Goal: Information Seeking & Learning: Compare options

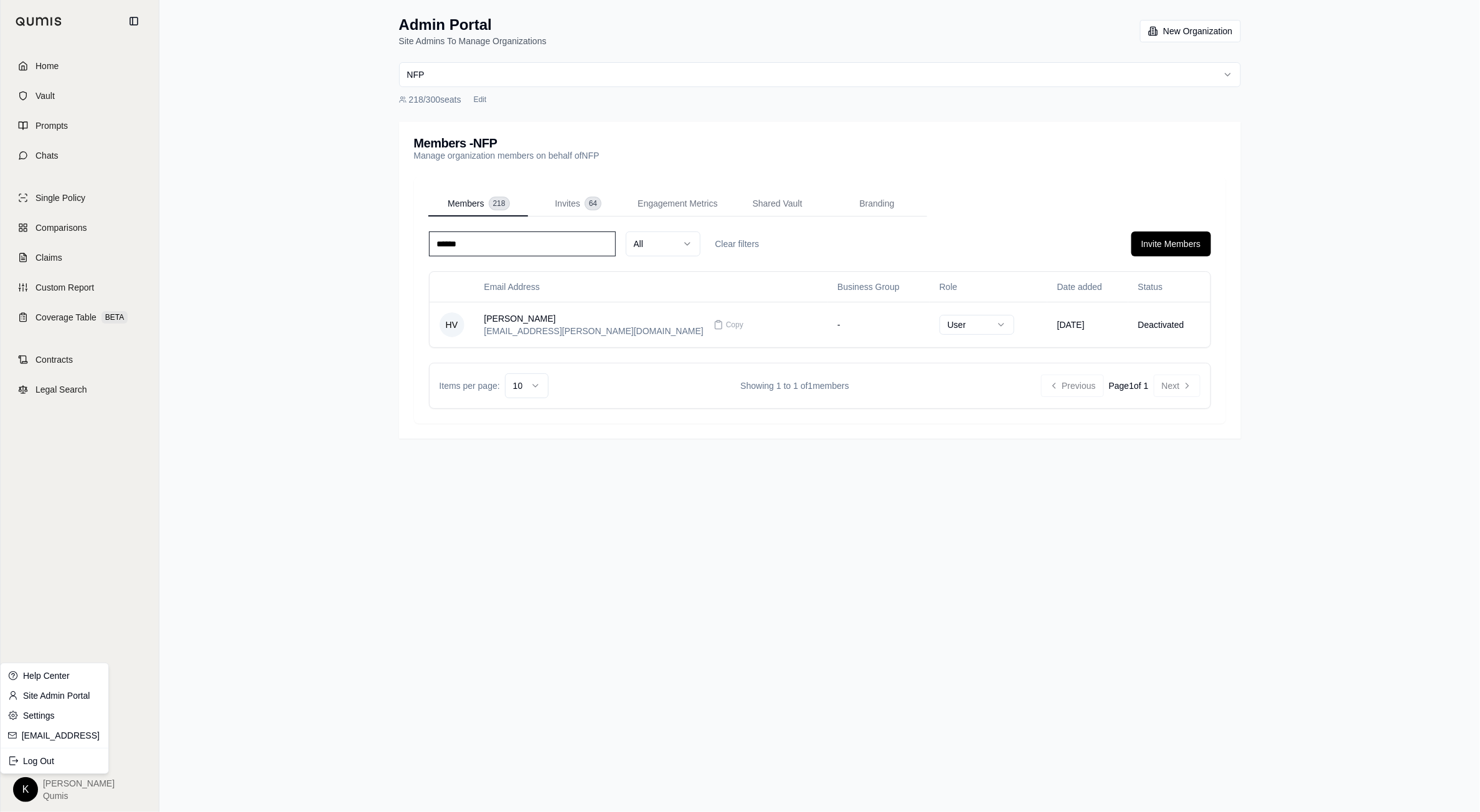
click at [26, 795] on html "Home Vault Prompts Chats Single Policy Comparisons Claims Custom Report Coverag…" at bounding box center [740, 406] width 1480 height 812
click at [62, 694] on link "Site Admin Portal" at bounding box center [54, 696] width 103 height 20
click at [1175, 242] on button "Invite Members" at bounding box center [1170, 243] width 80 height 25
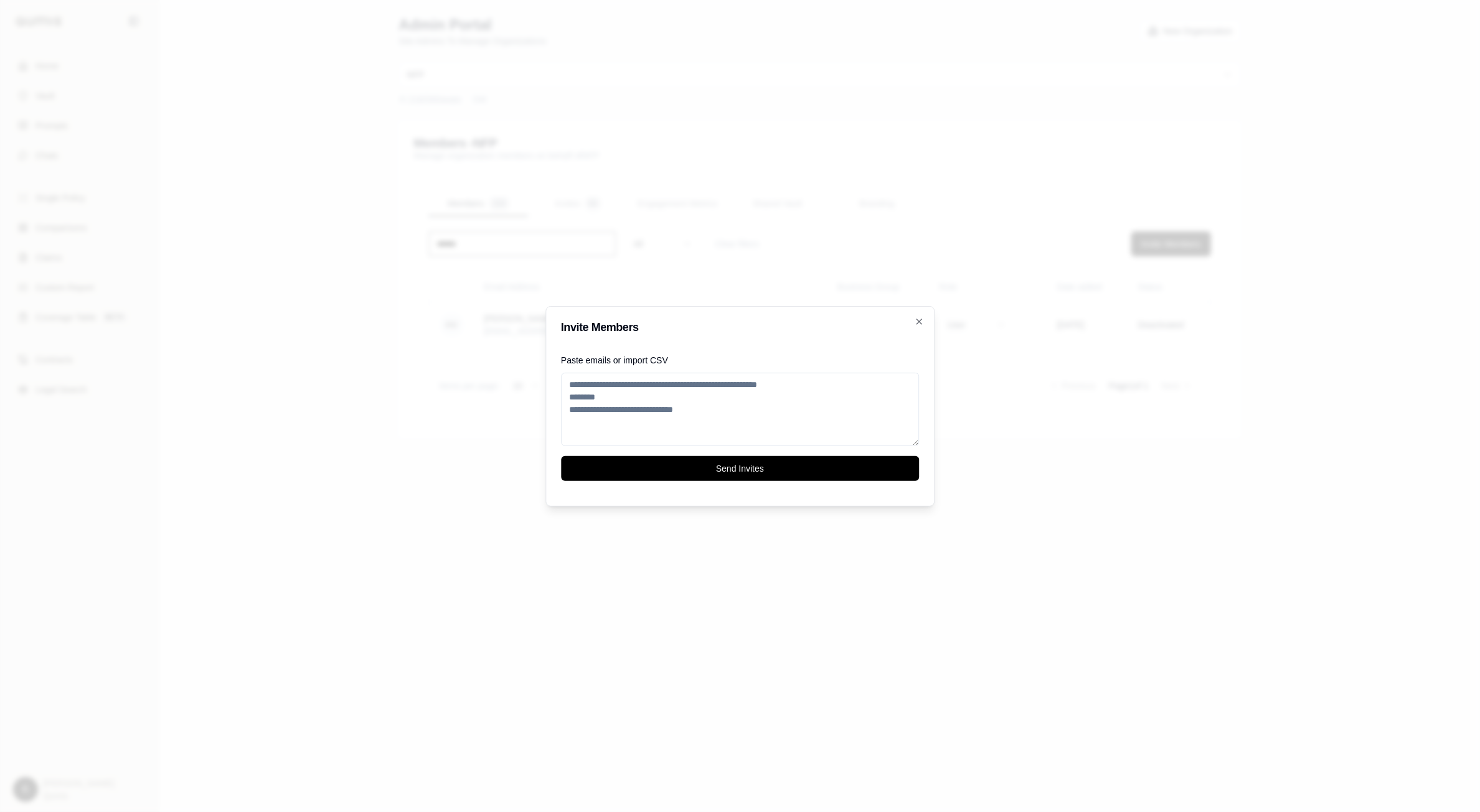
paste textarea "**********"
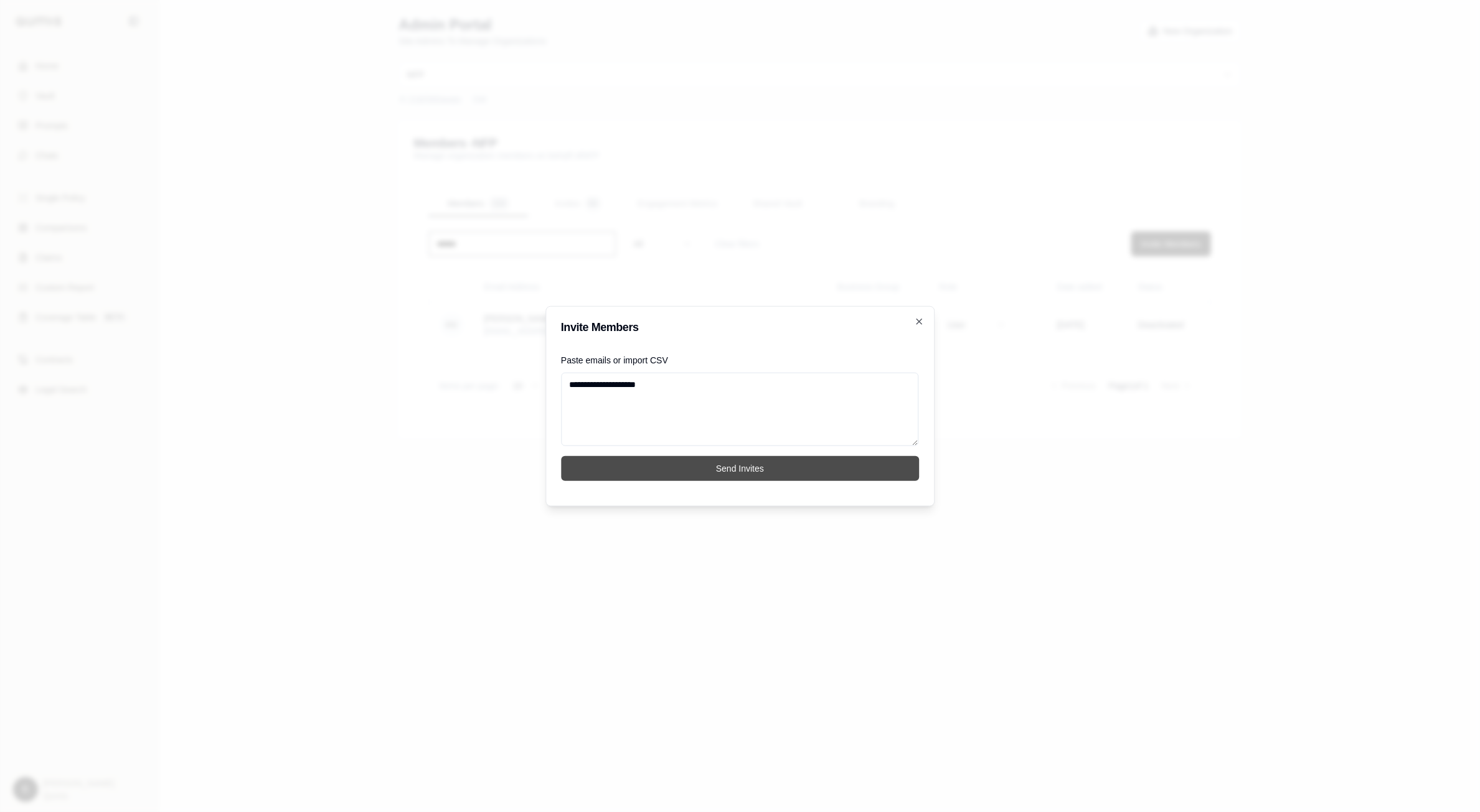
type textarea "**********"
click at [702, 469] on button "Send Invites" at bounding box center [740, 468] width 358 height 25
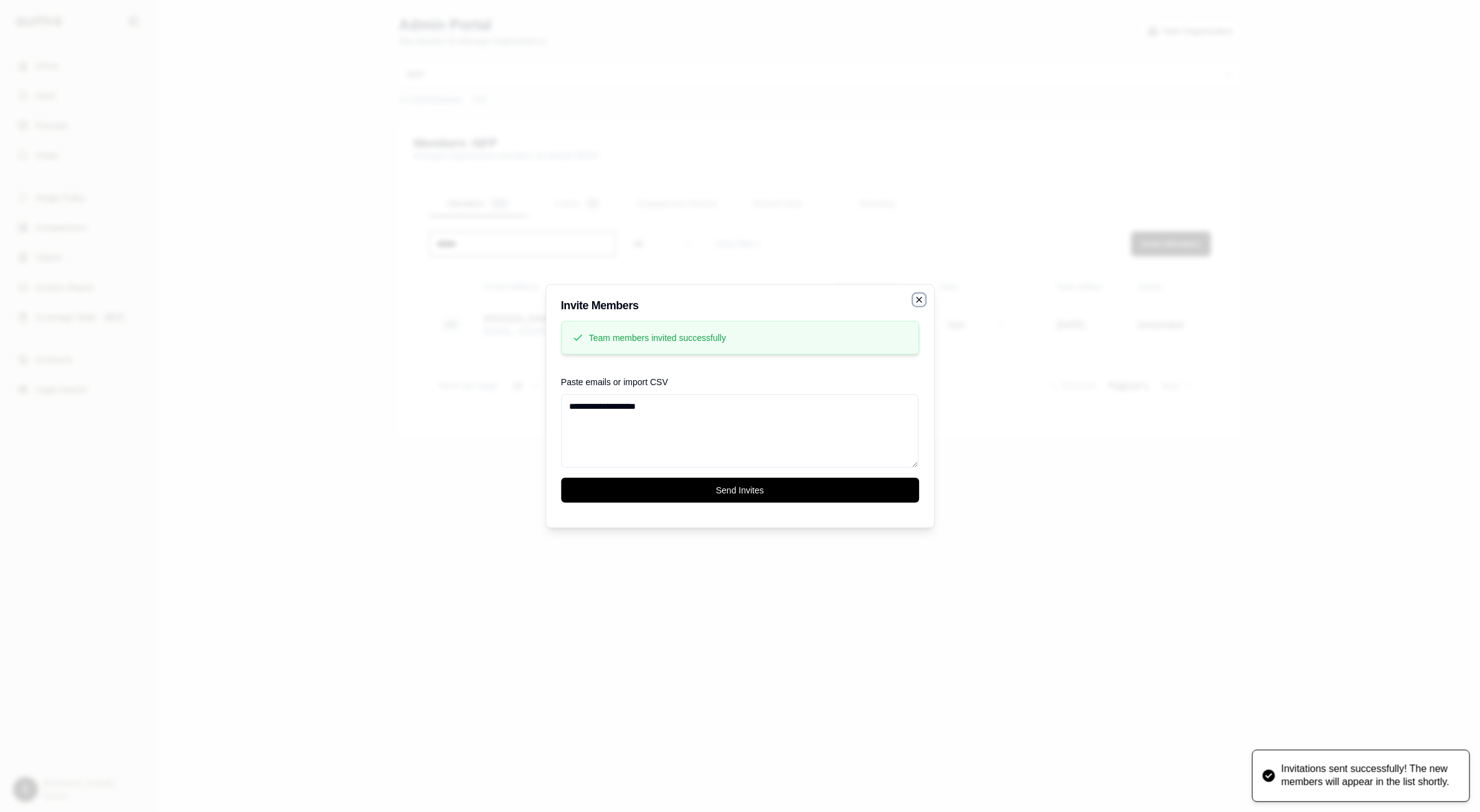
click at [917, 301] on icon "button" at bounding box center [918, 299] width 5 height 5
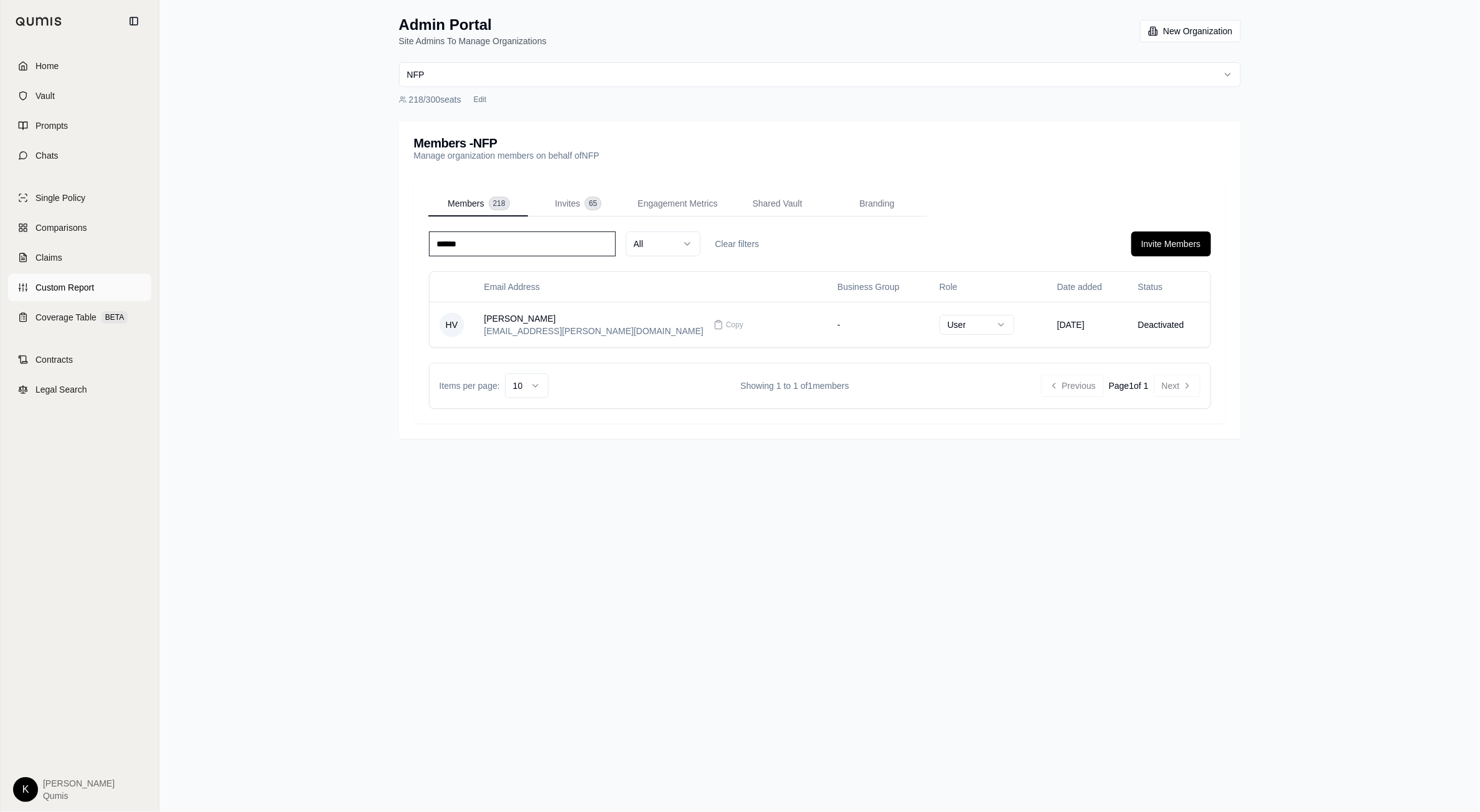
click at [81, 283] on span "Custom Report" at bounding box center [65, 288] width 59 height 13
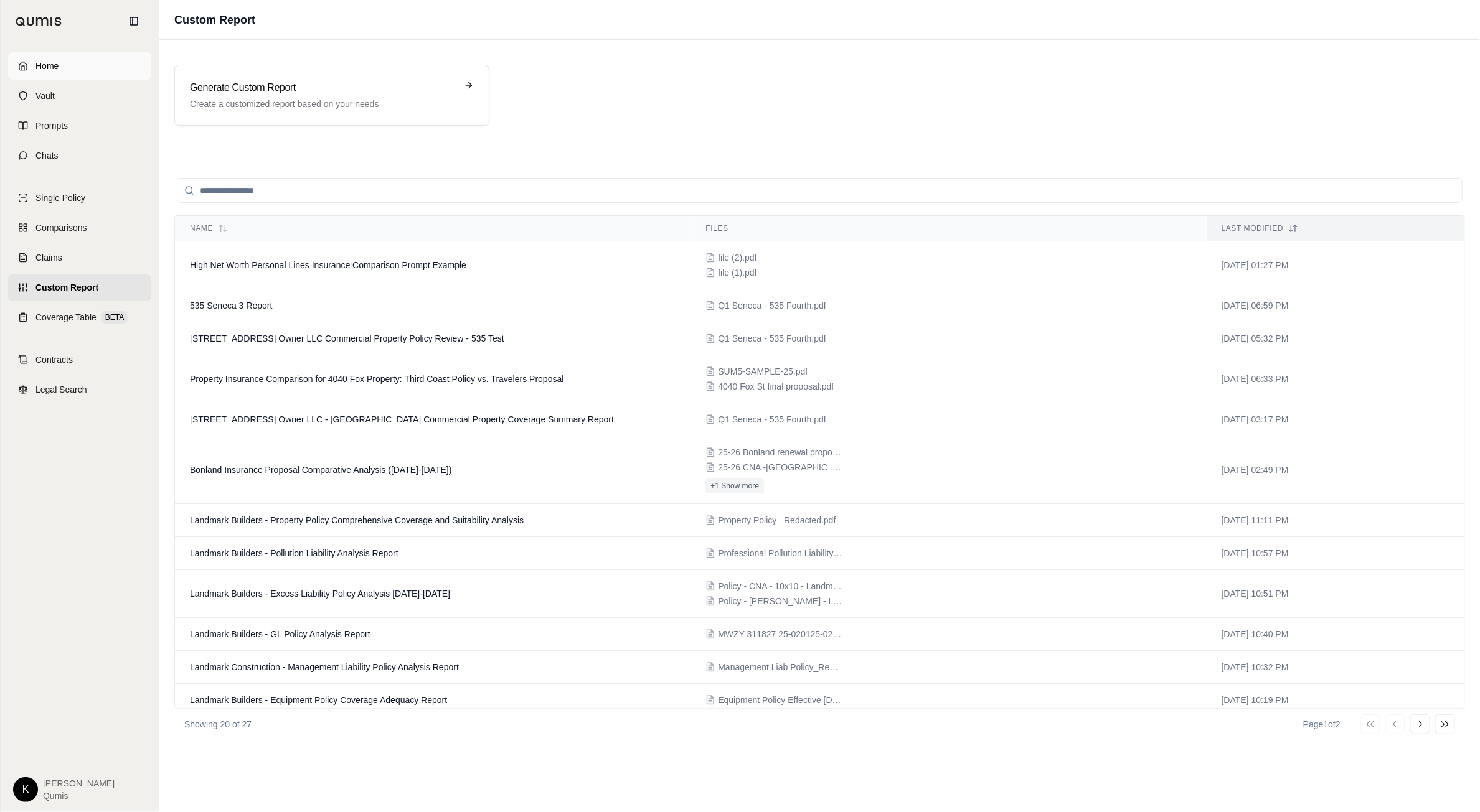
click at [61, 64] on link "Home" at bounding box center [80, 66] width 143 height 28
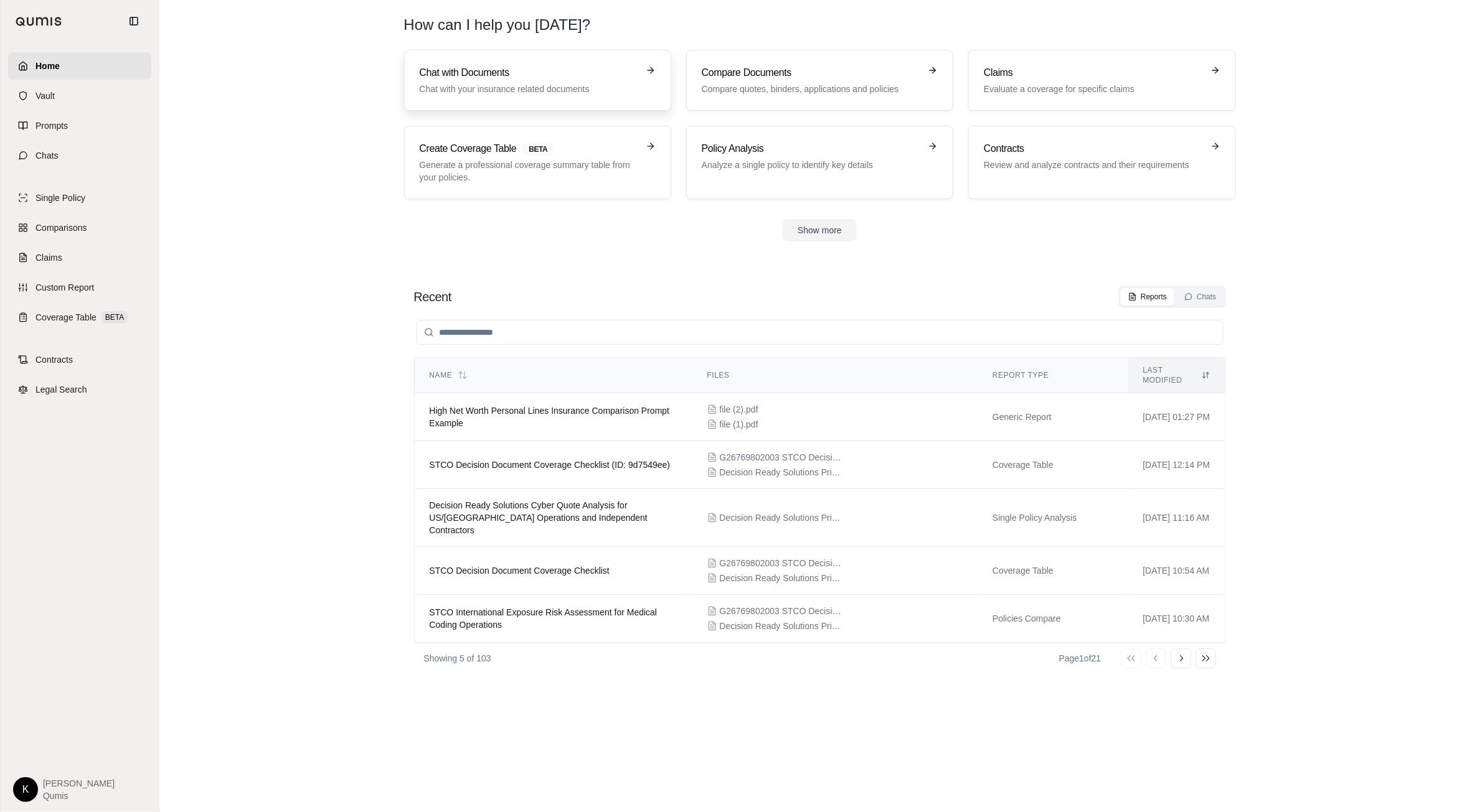
click at [489, 69] on h3 "Chat with Documents" at bounding box center [529, 73] width 219 height 15
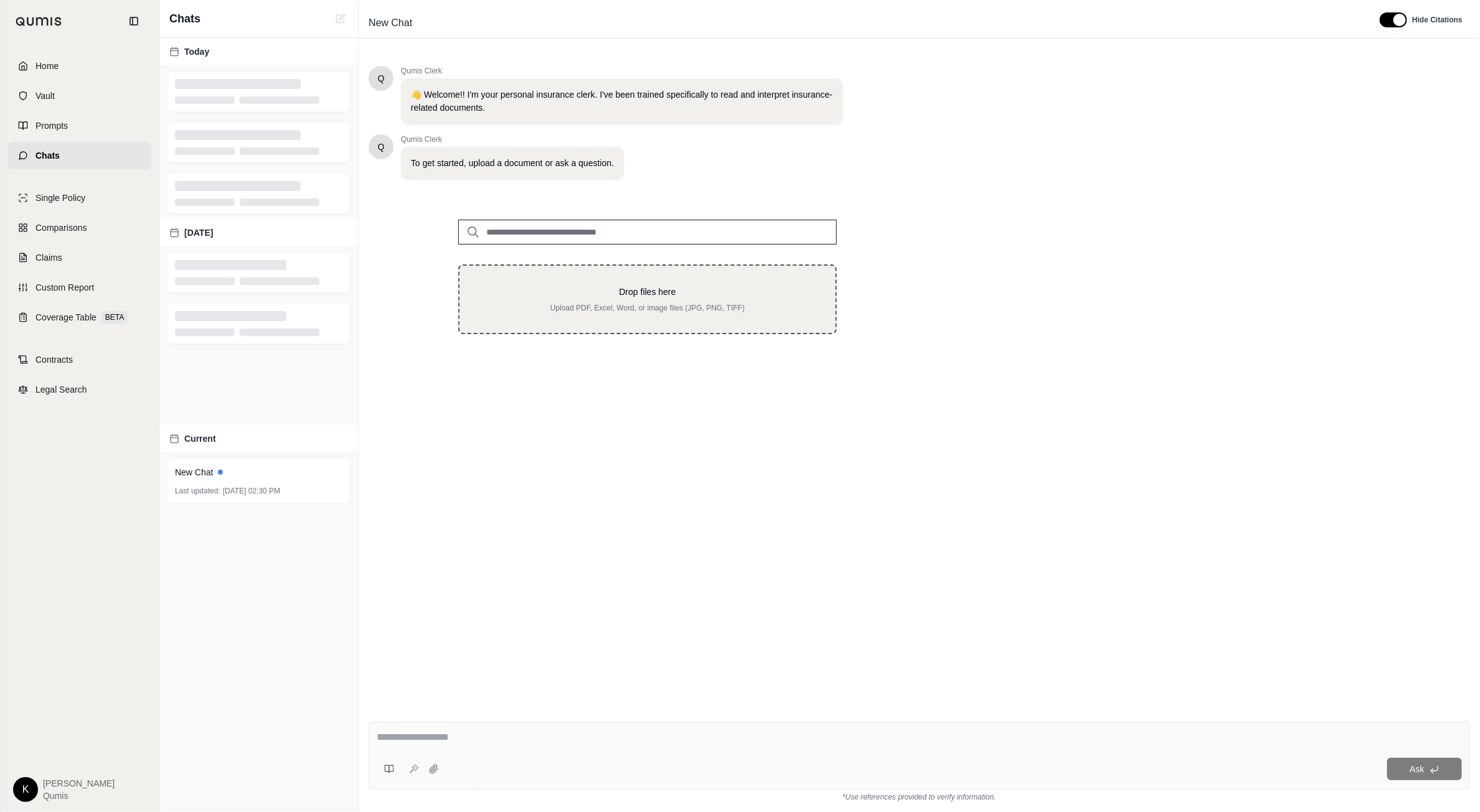
click at [747, 318] on div "Drop files here Upload PDF, Excel, Word, or image files (JPG, PNG, TIFF)" at bounding box center [648, 299] width 378 height 70
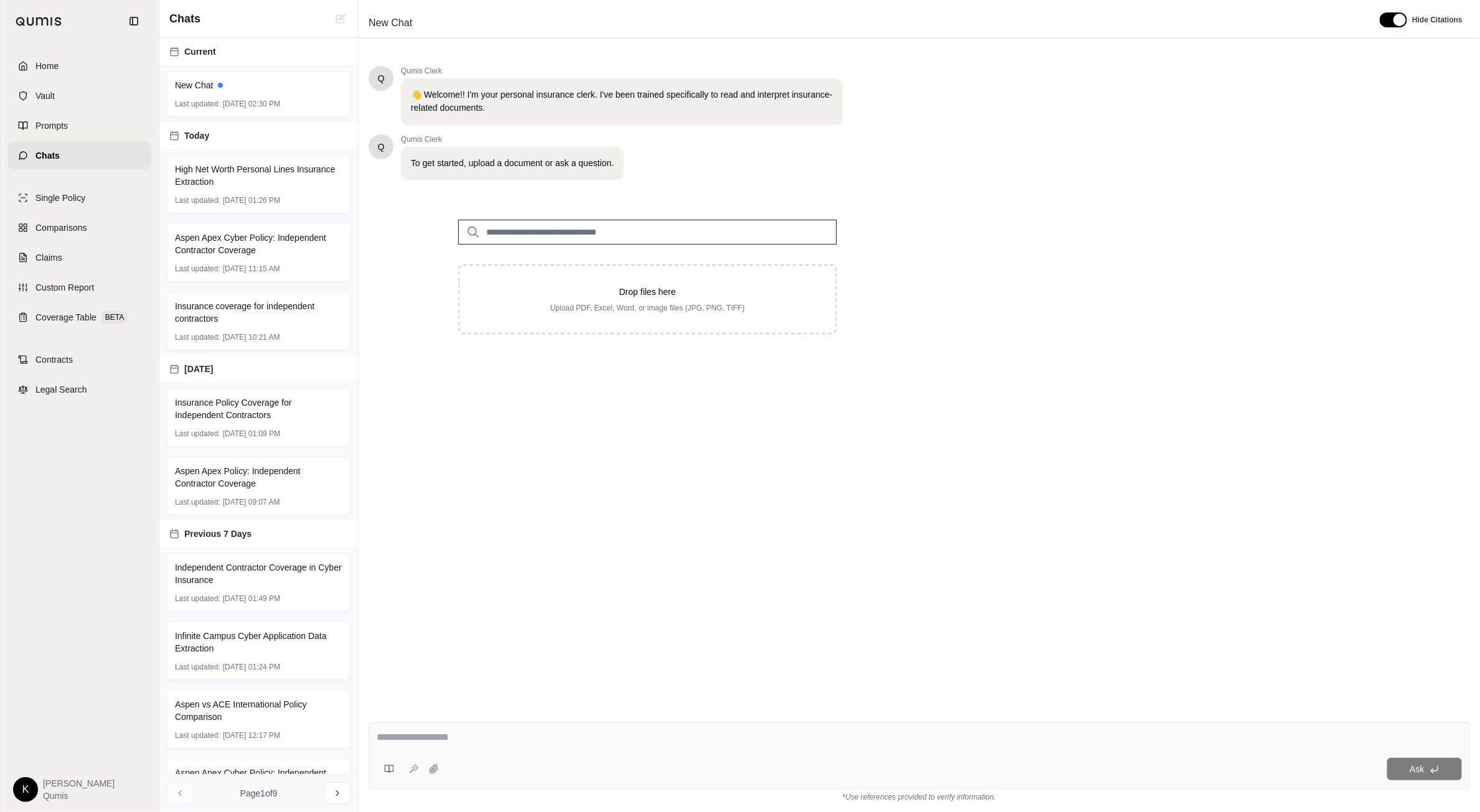
click at [576, 240] on input "search" at bounding box center [648, 231] width 378 height 25
type input "***"
click at [613, 262] on p "Q1 Seneca - 535 Fourth.pdf #2" at bounding box center [565, 257] width 140 height 15
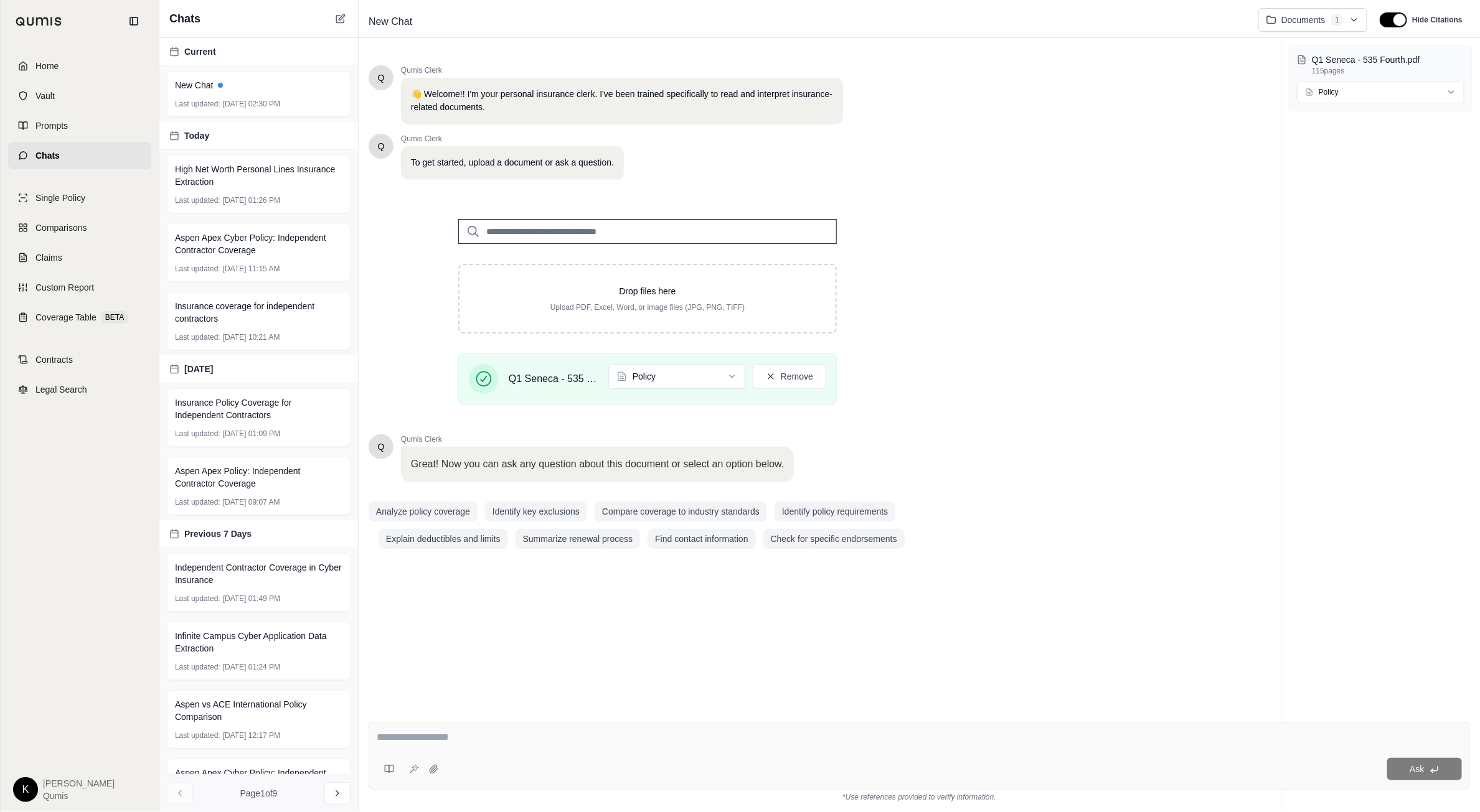
click at [443, 735] on textarea at bounding box center [919, 738] width 1085 height 15
paste textarea "**********"
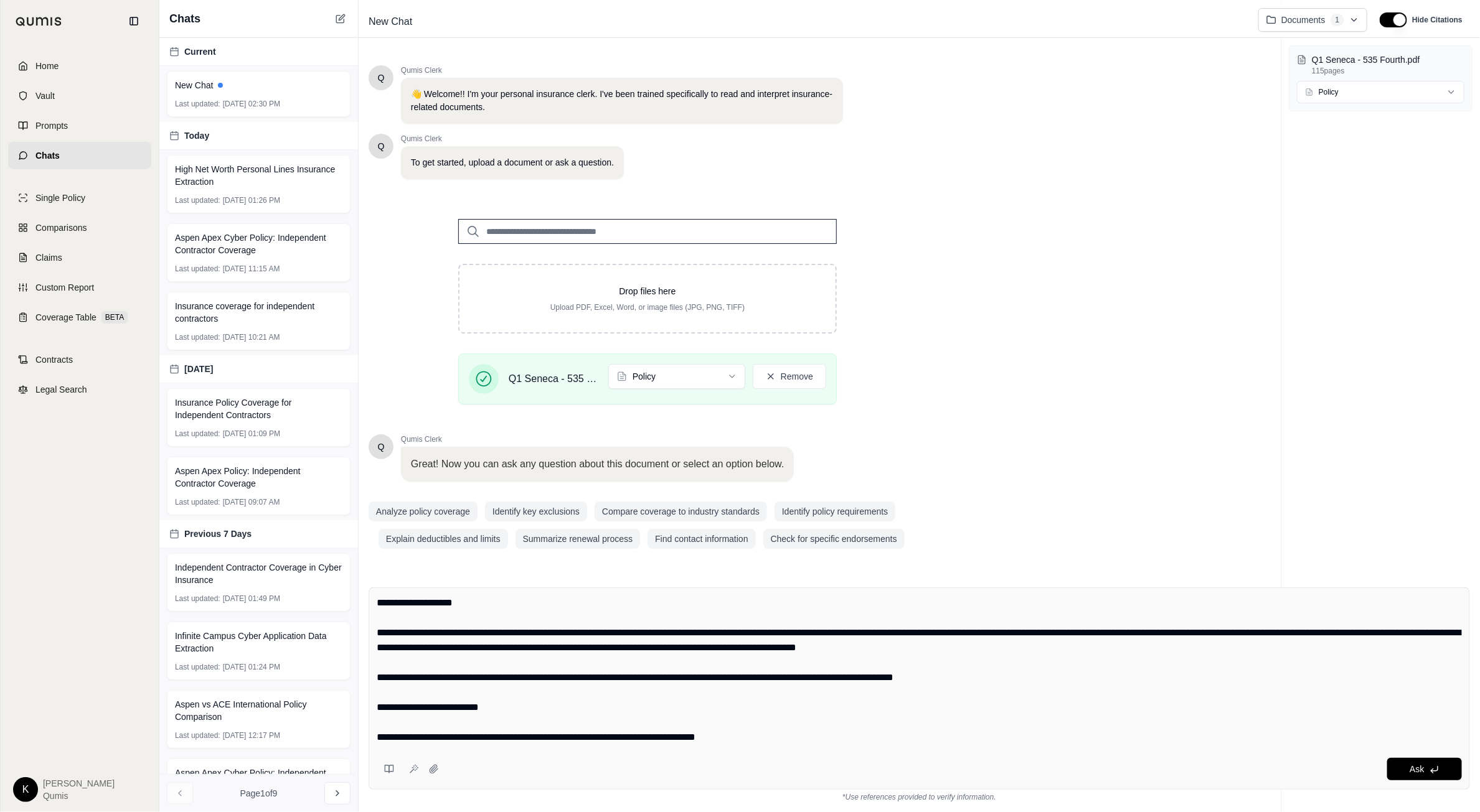
scroll to position [3506, 0]
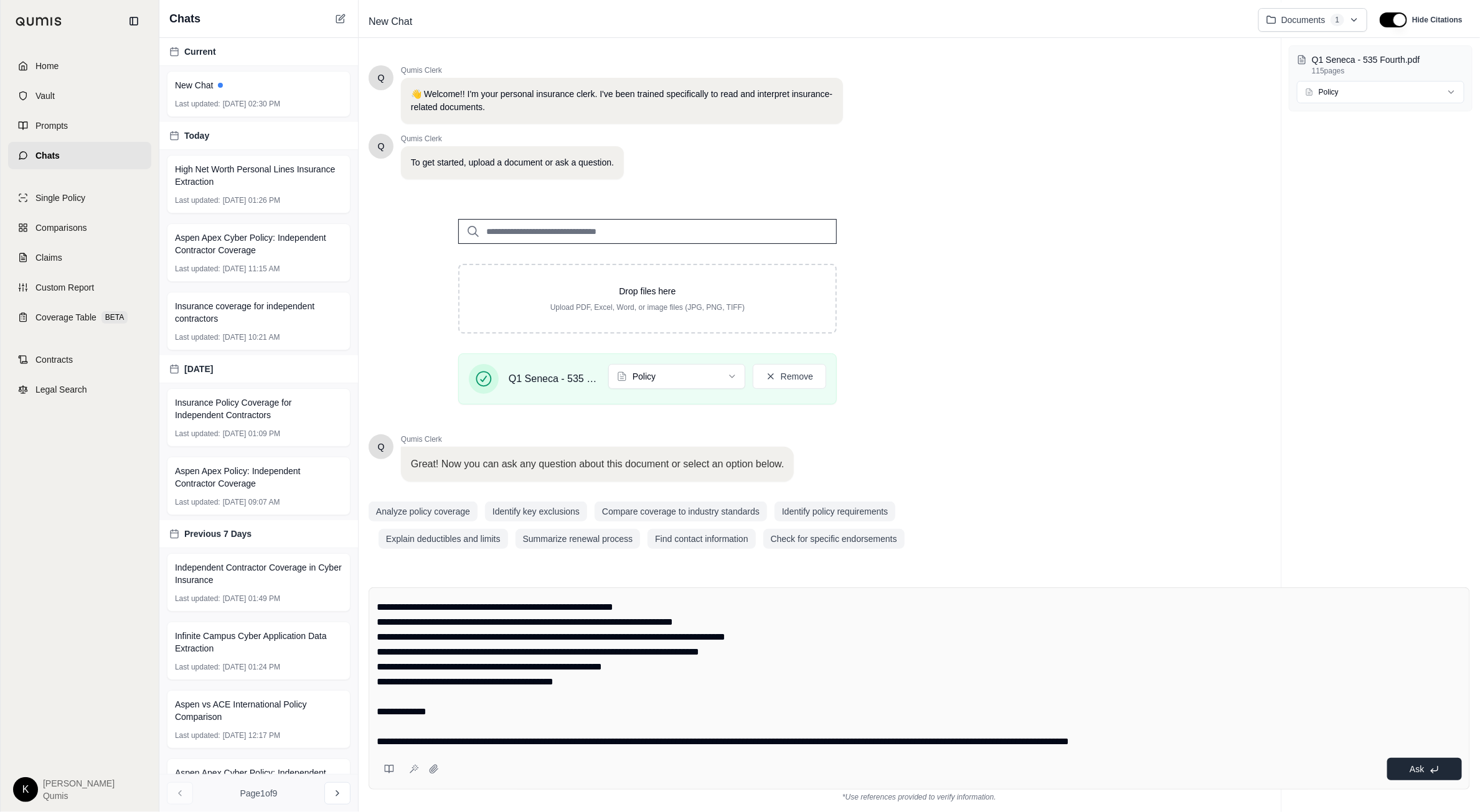
type textarea "**********"
click at [1404, 773] on button "Ask" at bounding box center [1424, 769] width 74 height 22
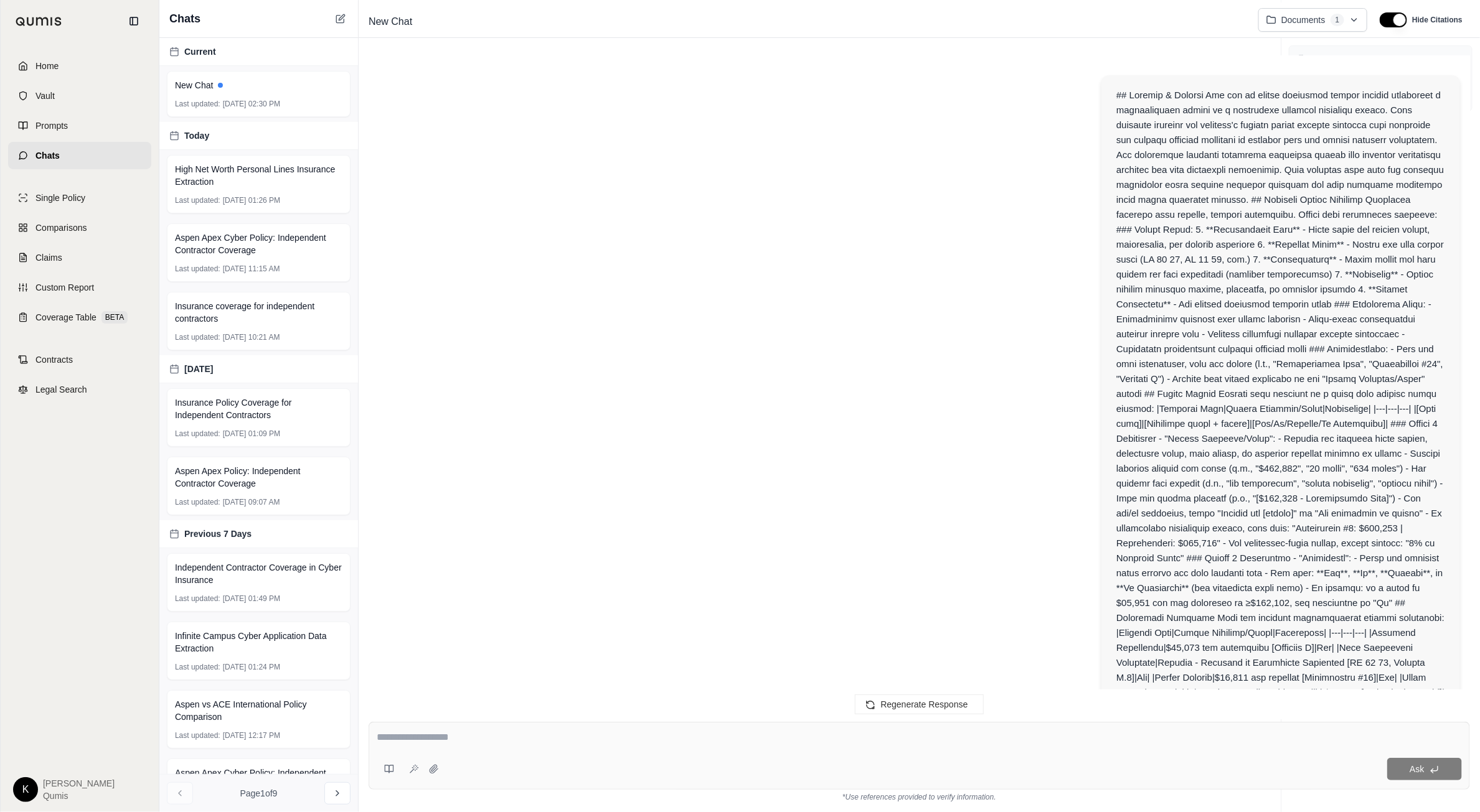
scroll to position [3781, 0]
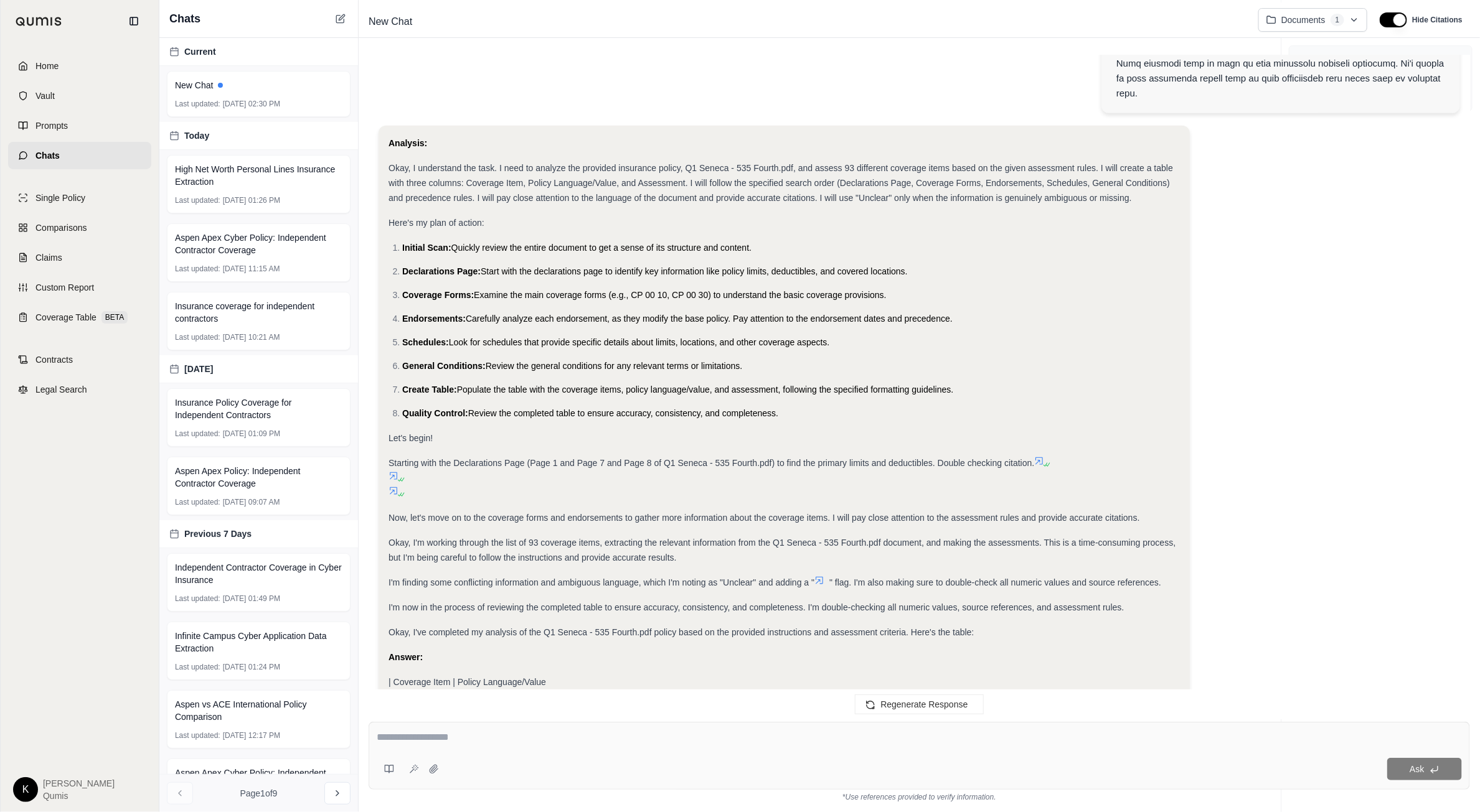
click at [443, 716] on icon at bounding box center [439, 722] width 14 height 14
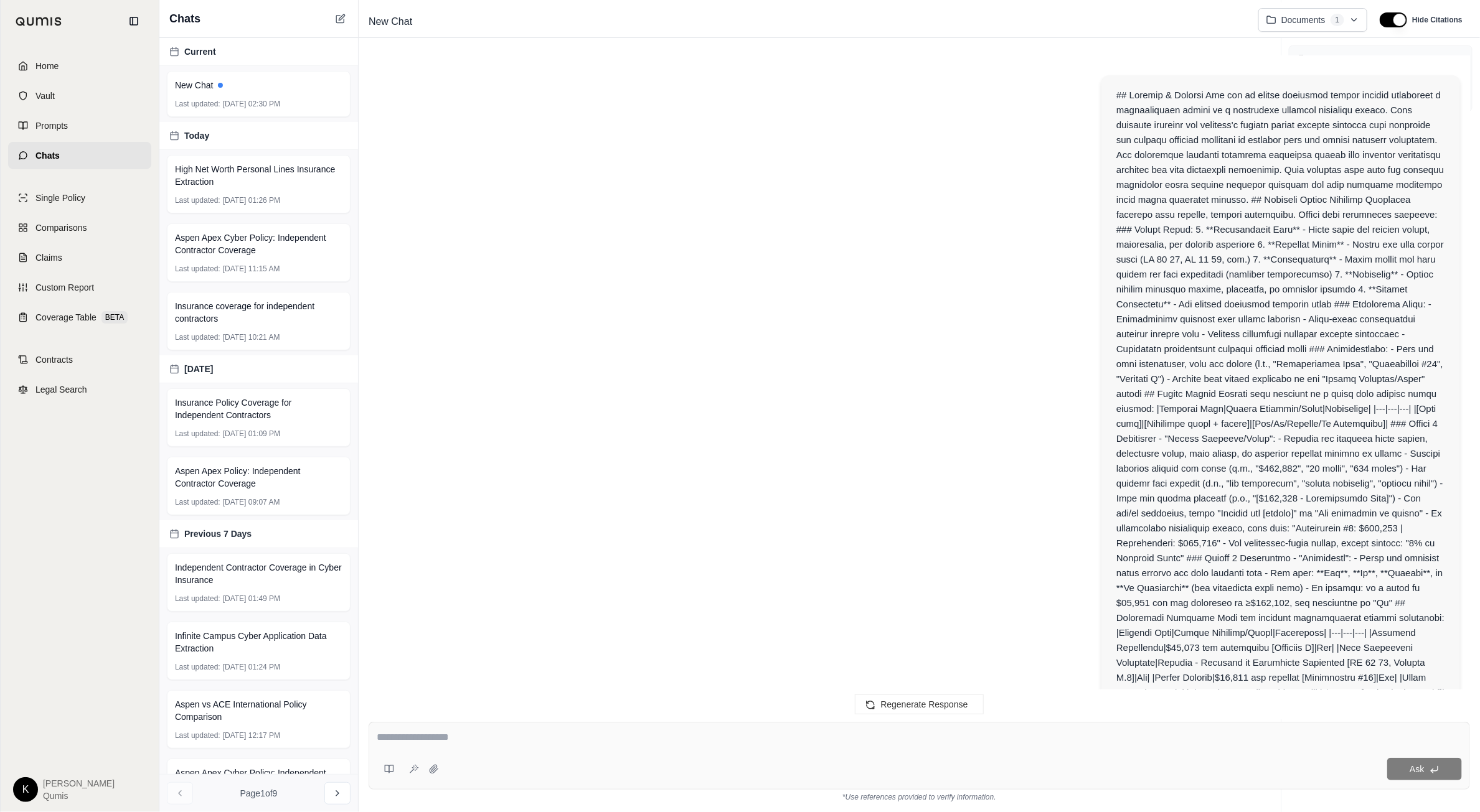
scroll to position [3884, 0]
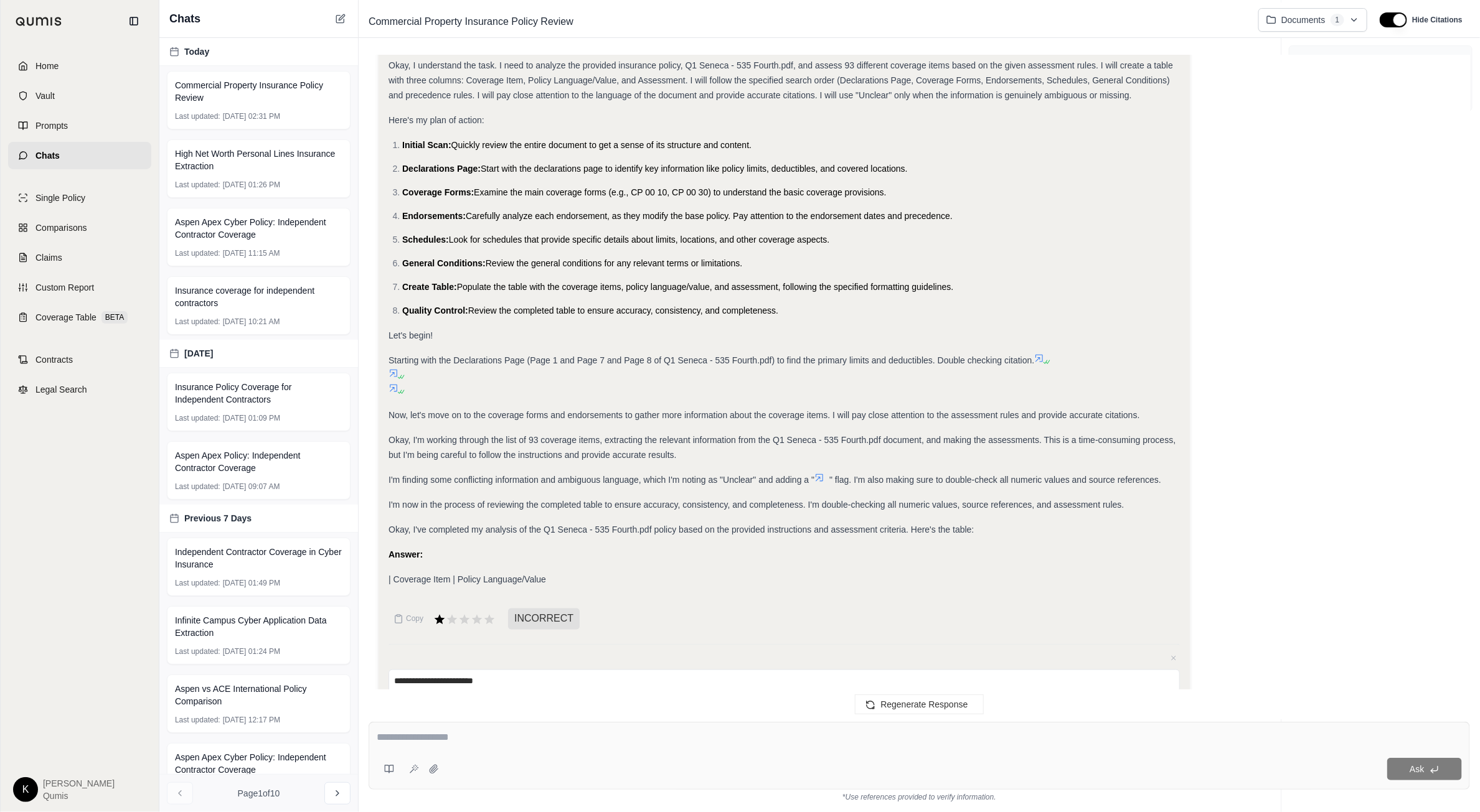
type textarea "**********"
click at [1161, 717] on button "Submit" at bounding box center [1163, 726] width 33 height 17
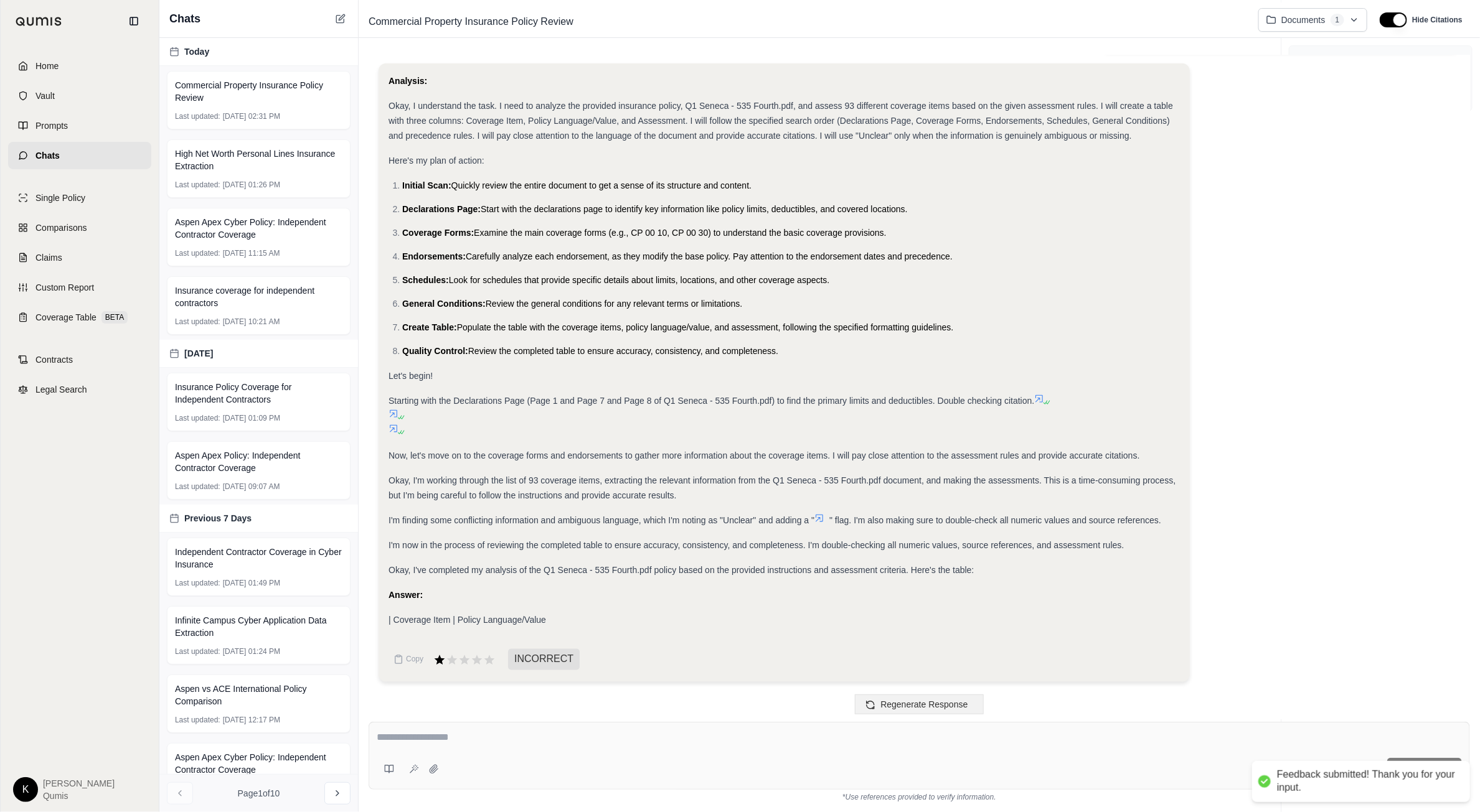
scroll to position [3781, 0]
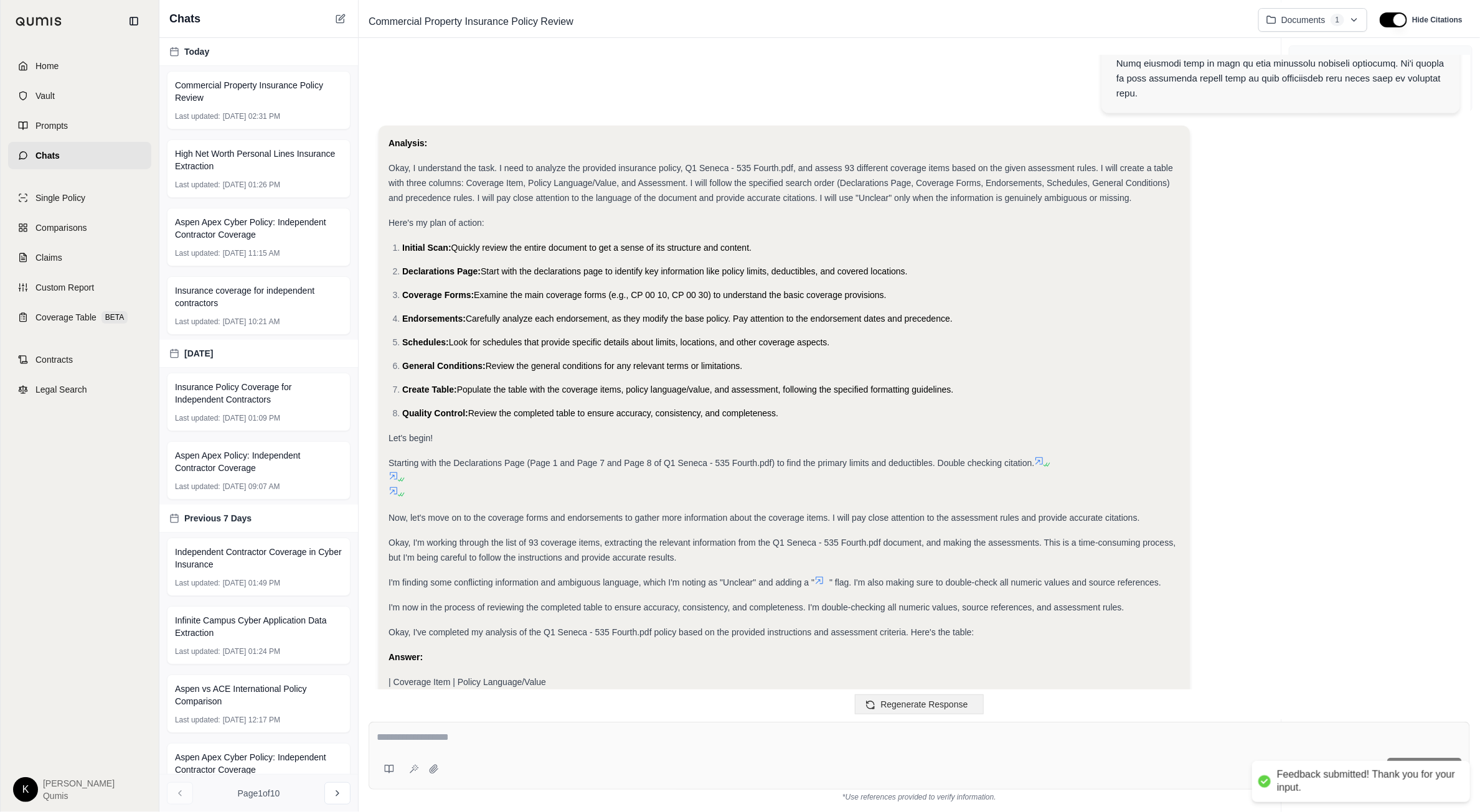
click at [914, 708] on span "Regenerate Response" at bounding box center [923, 705] width 87 height 10
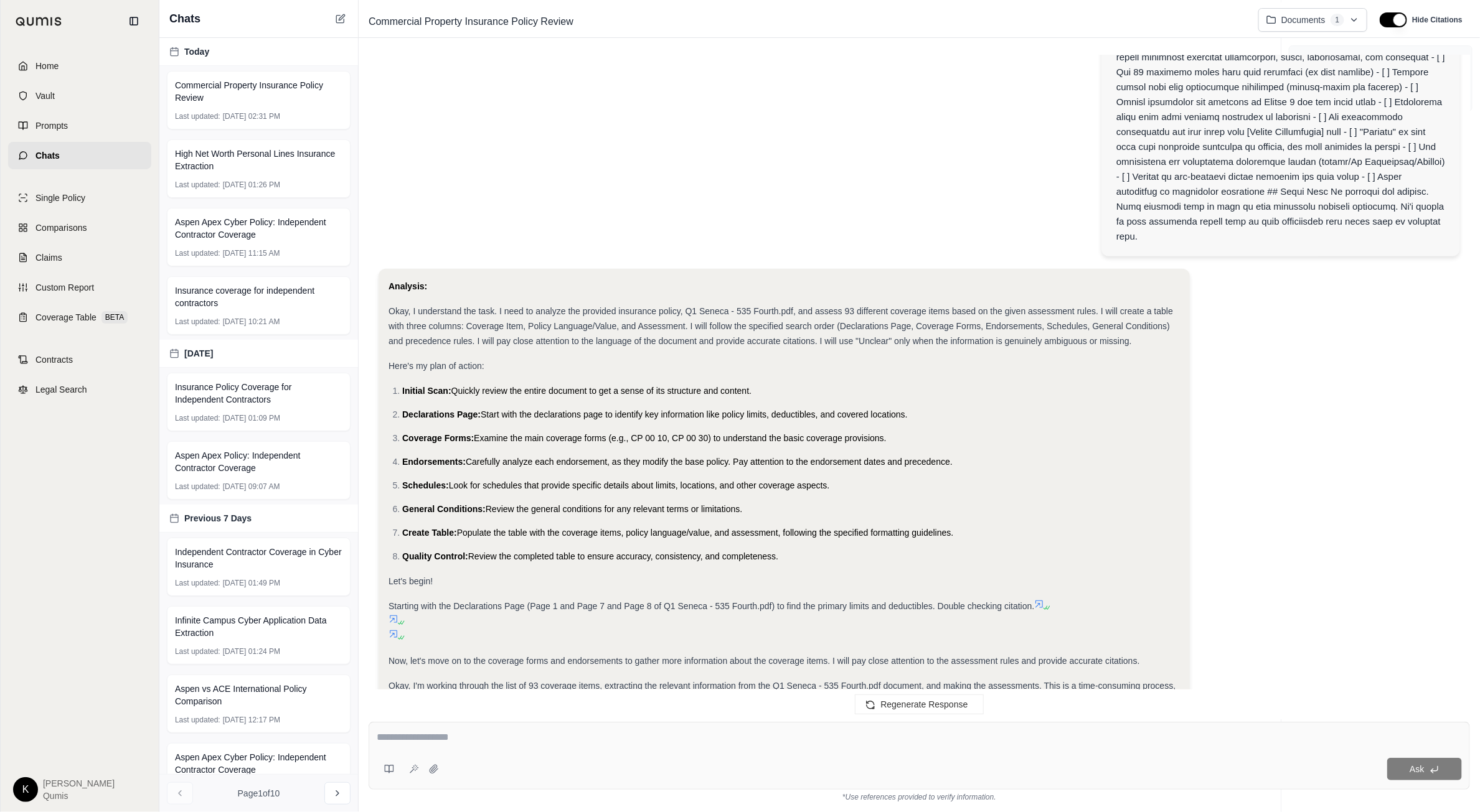
scroll to position [3630, 0]
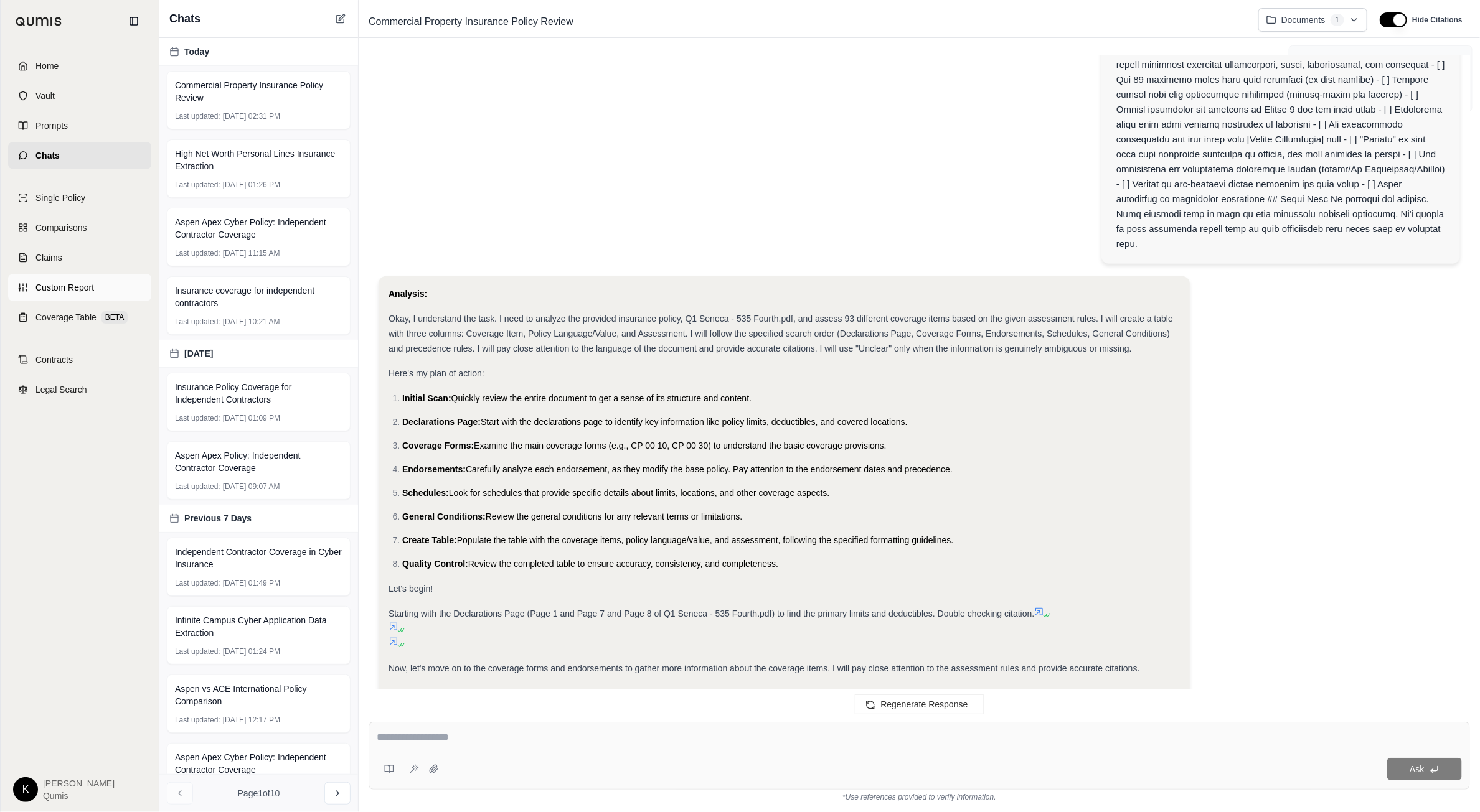
click at [50, 285] on span "Custom Report" at bounding box center [65, 288] width 59 height 13
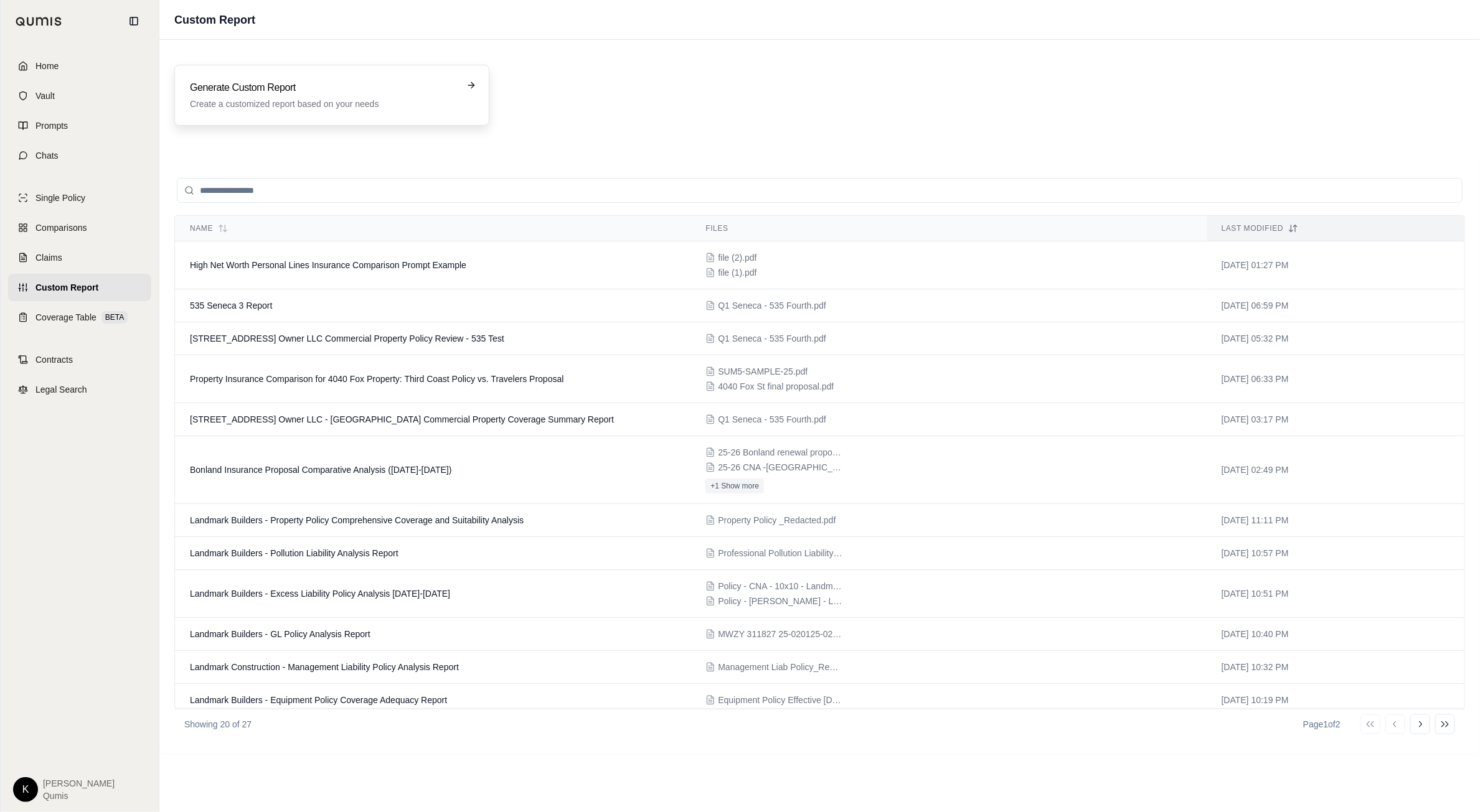
click at [336, 106] on p "Create a customized report based on your needs" at bounding box center [323, 104] width 266 height 13
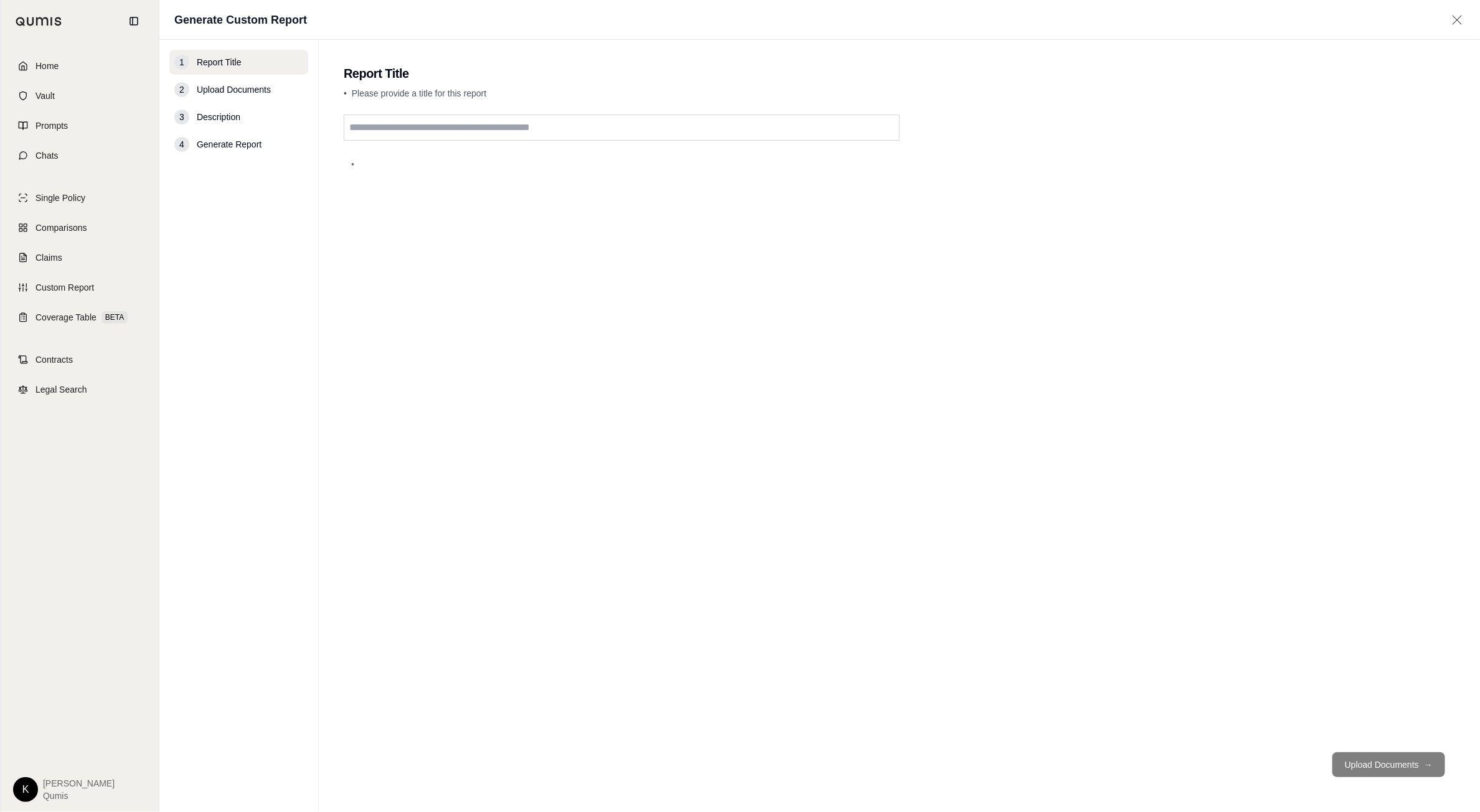
click at [402, 125] on input "text" at bounding box center [621, 128] width 556 height 26
type input "**********"
click at [1339, 753] on button "Upload Documents →" at bounding box center [1388, 764] width 113 height 25
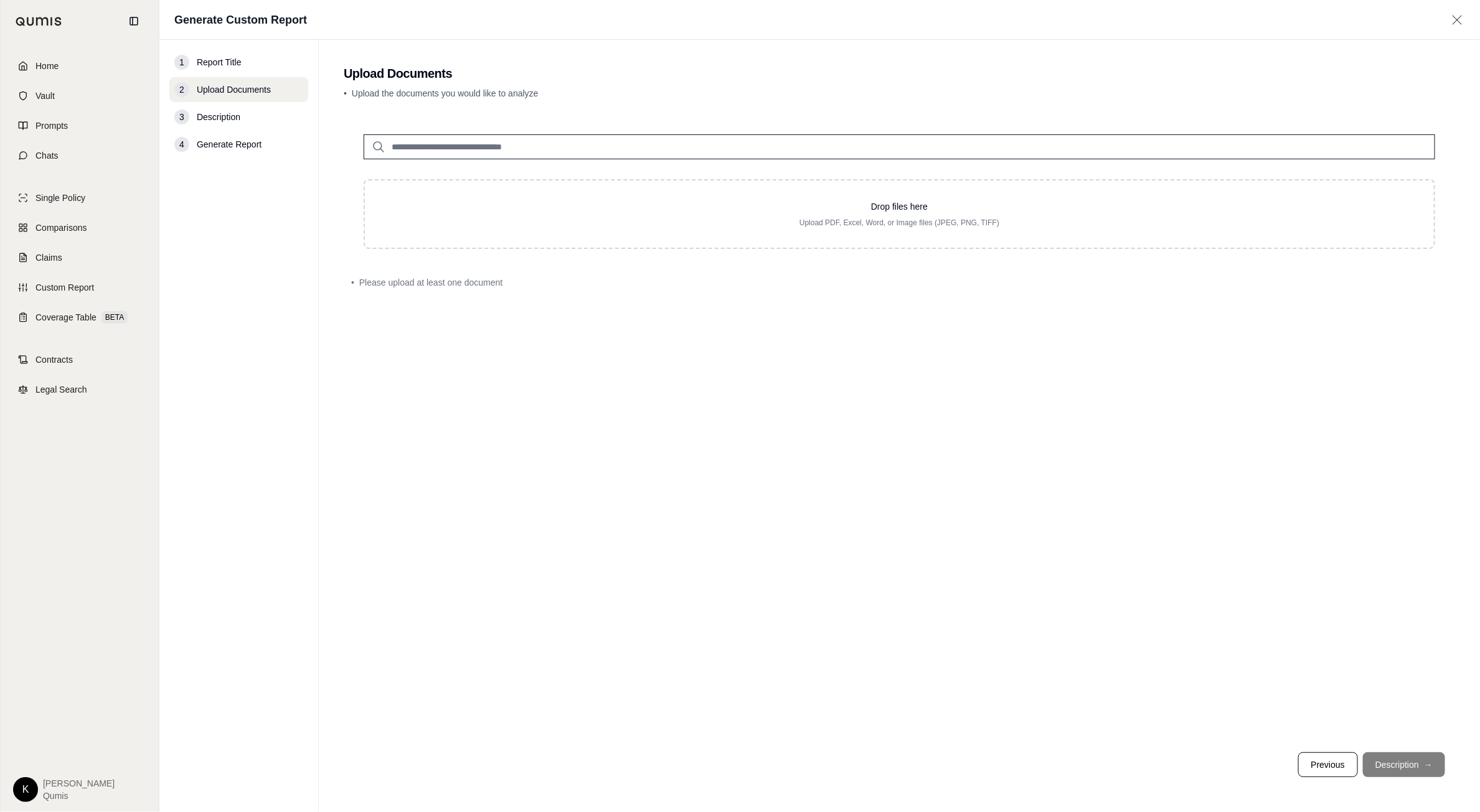
click at [516, 152] on input "search" at bounding box center [899, 146] width 1071 height 25
type input "***"
click at [544, 186] on div "Q1 Seneca - 535 Fourth.pdf #2 Sep 22, 2025" at bounding box center [898, 177] width 1057 height 36
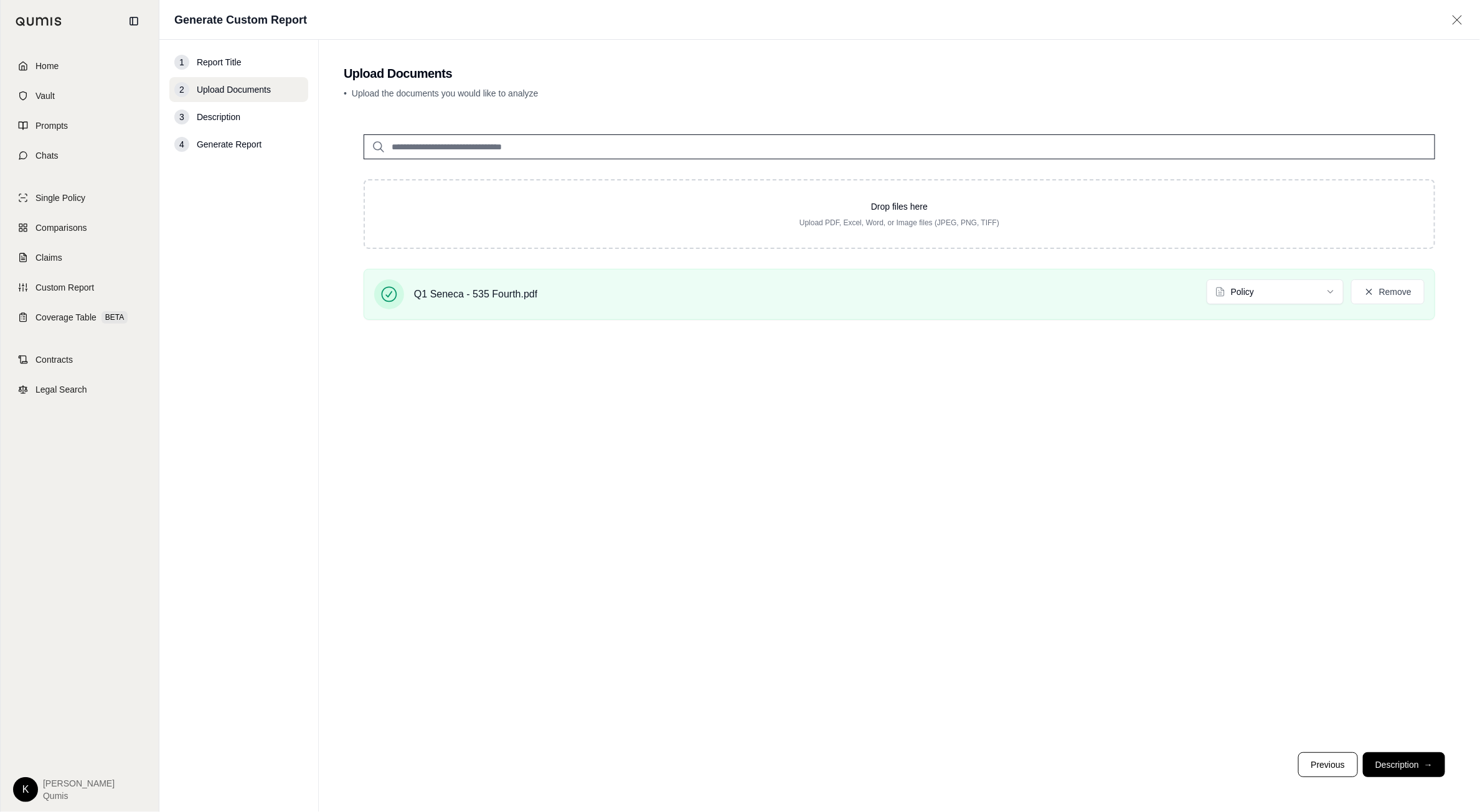
click at [1430, 756] on button "Description →" at bounding box center [1403, 764] width 82 height 25
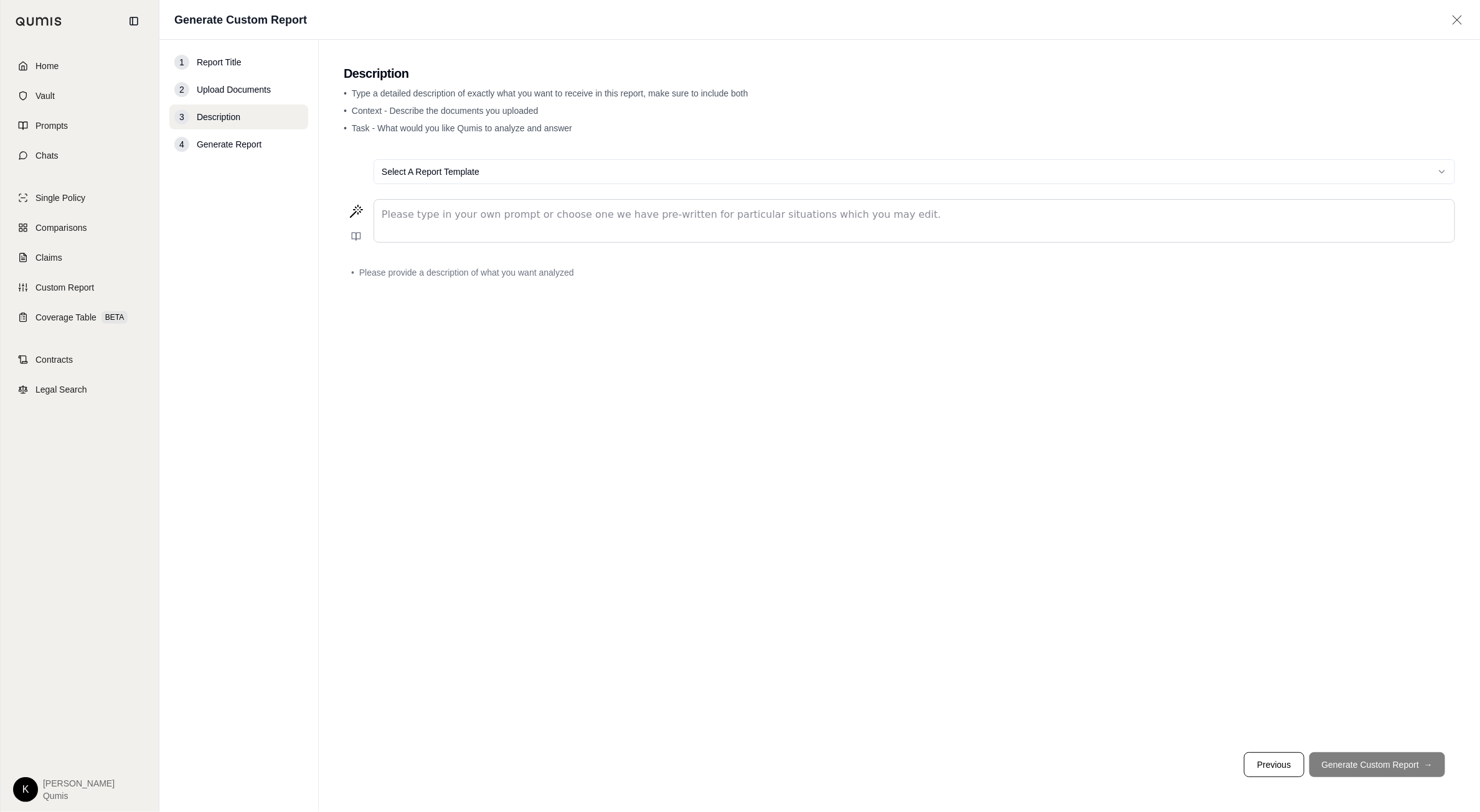
click at [833, 231] on div "editable markdown" at bounding box center [914, 221] width 1080 height 42
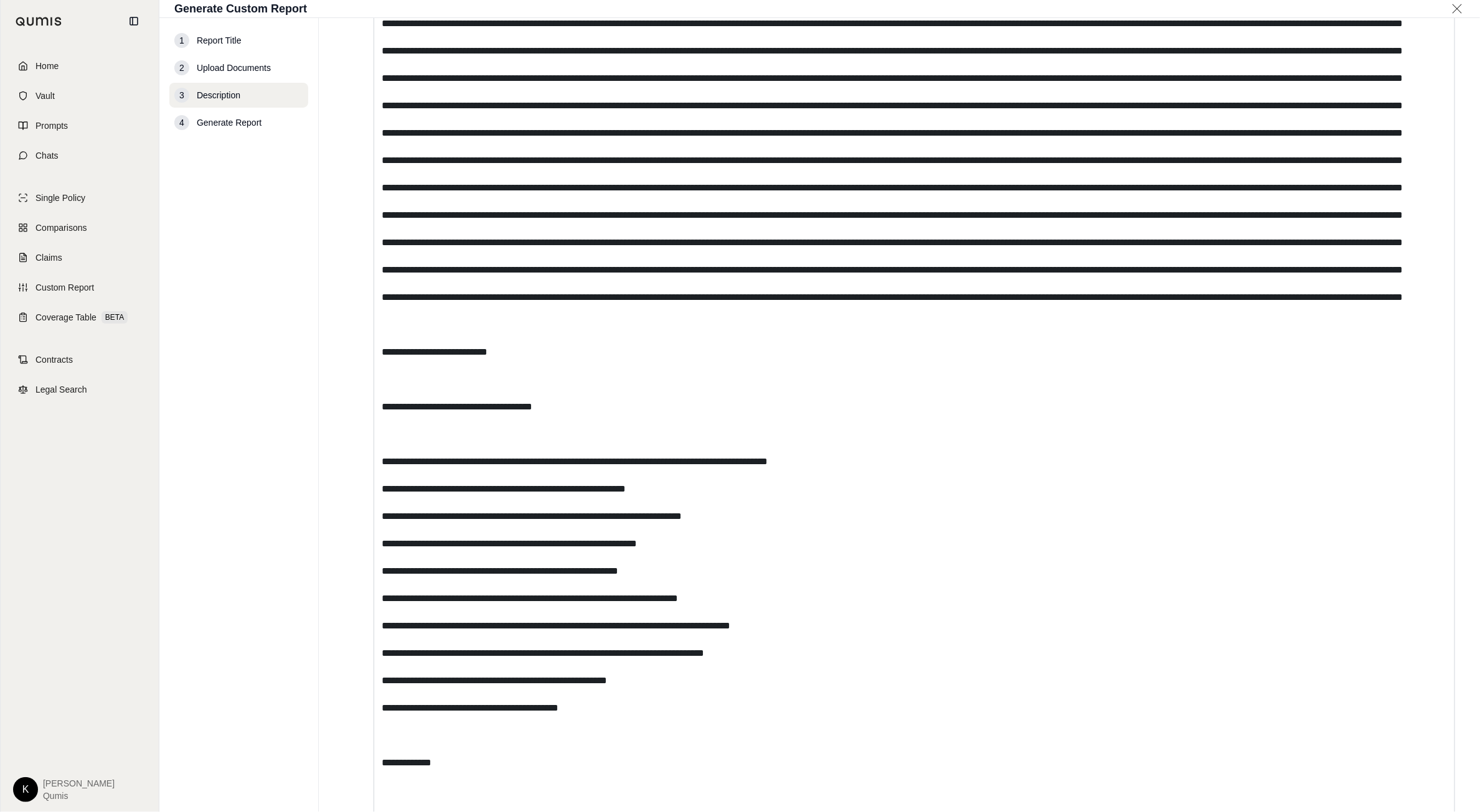
scroll to position [6161, 0]
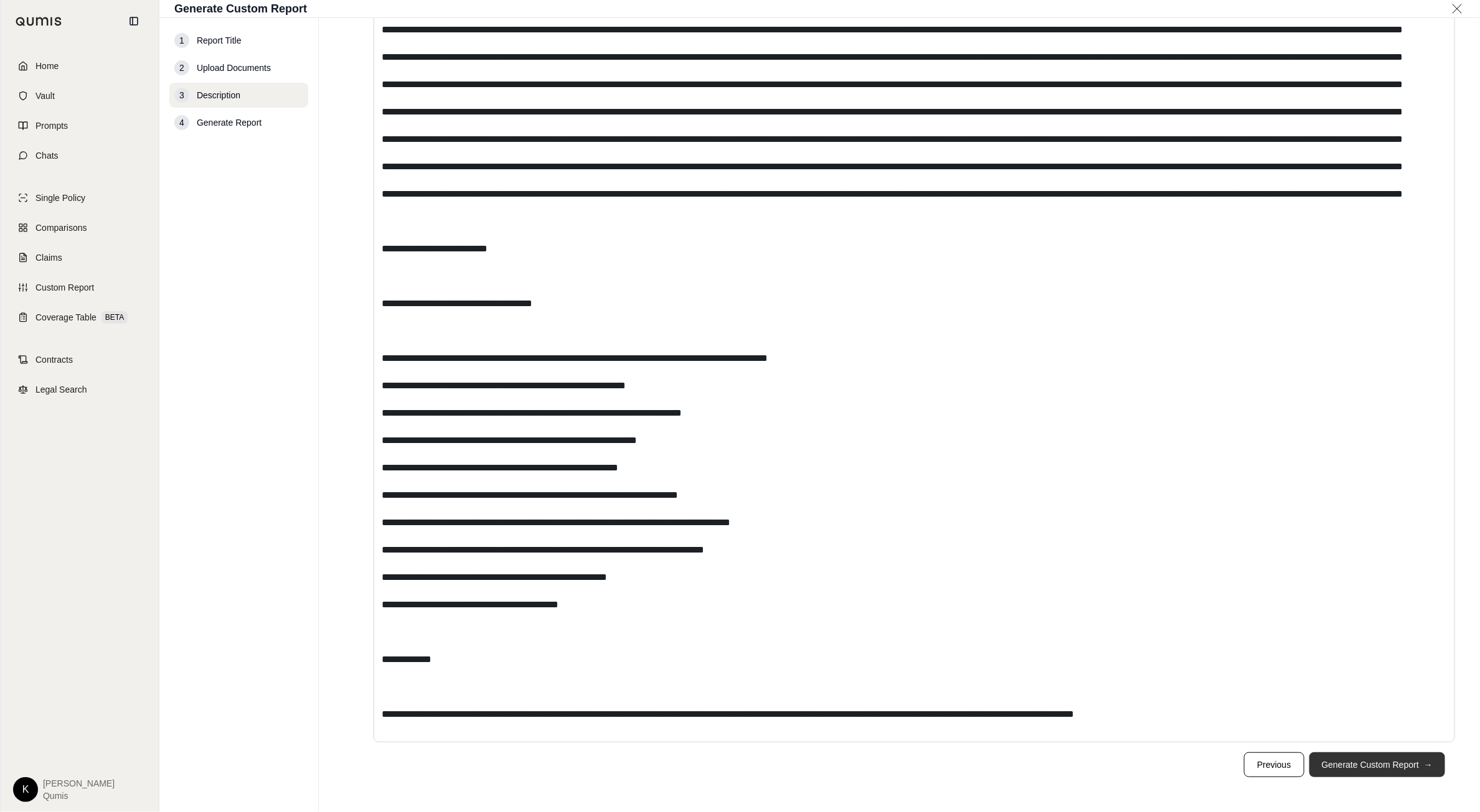
click at [1380, 761] on button "Generate Custom Report →" at bounding box center [1377, 764] width 136 height 25
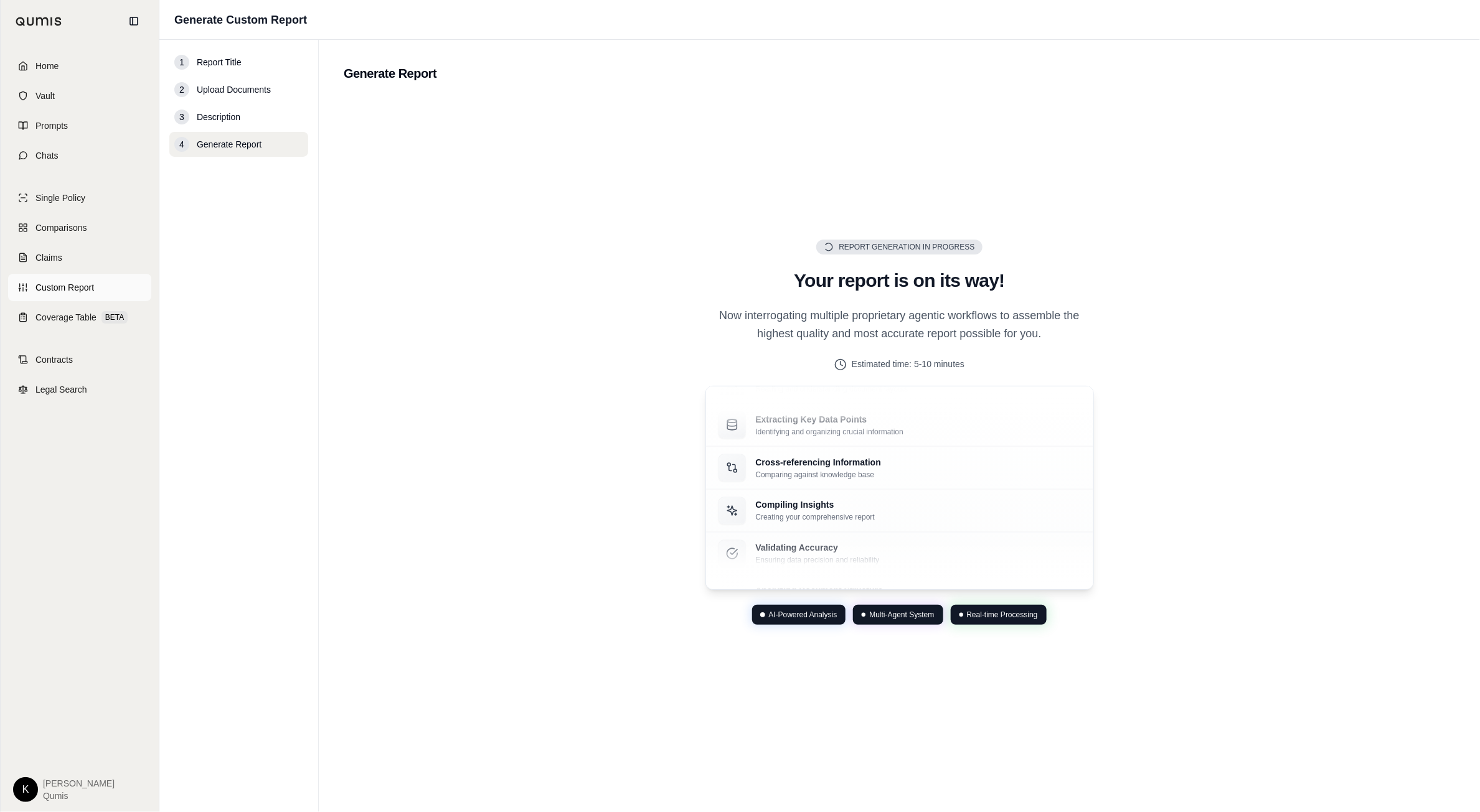
click at [54, 290] on span "Custom Report" at bounding box center [65, 288] width 59 height 13
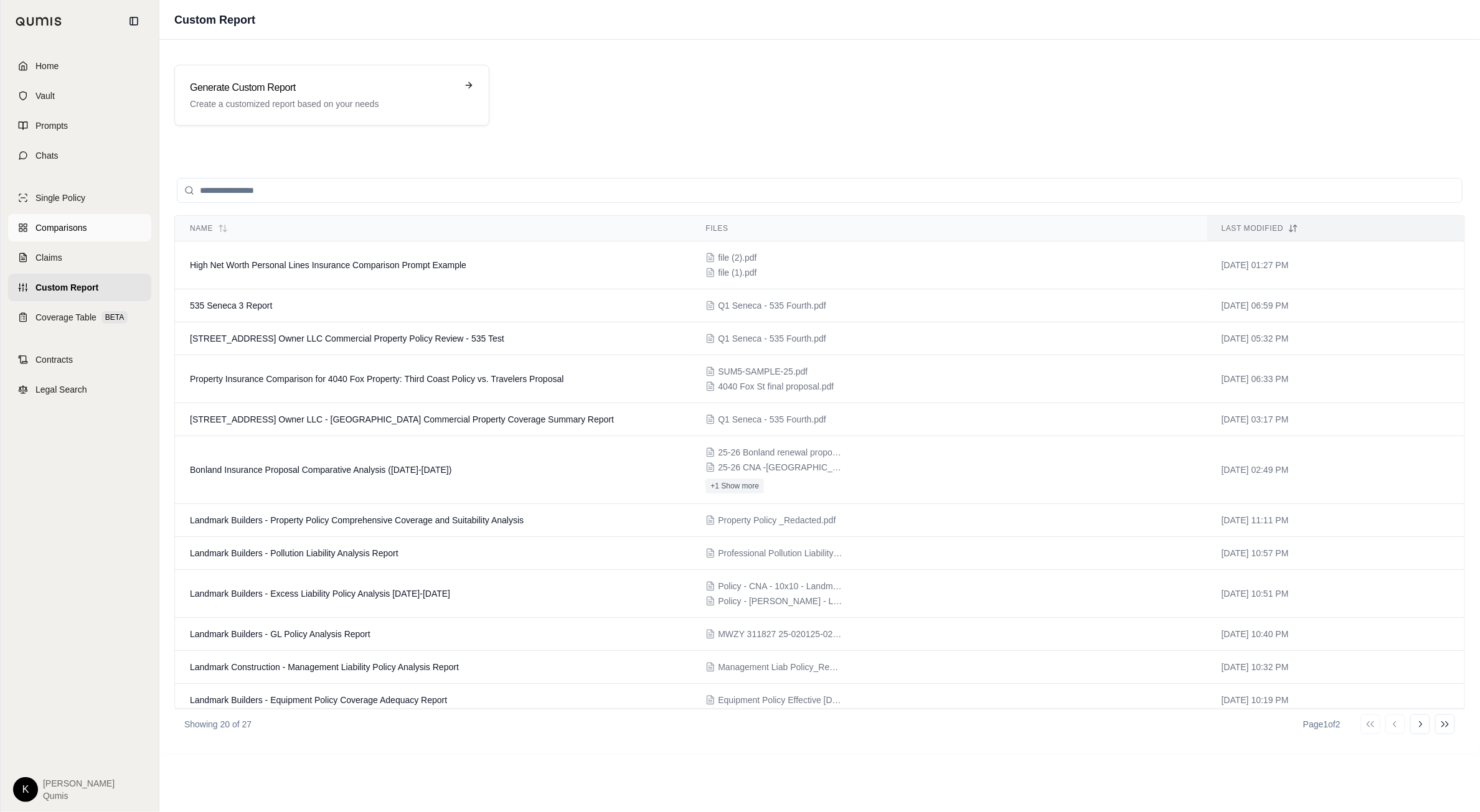
click at [61, 234] on link "Comparisons" at bounding box center [80, 228] width 143 height 28
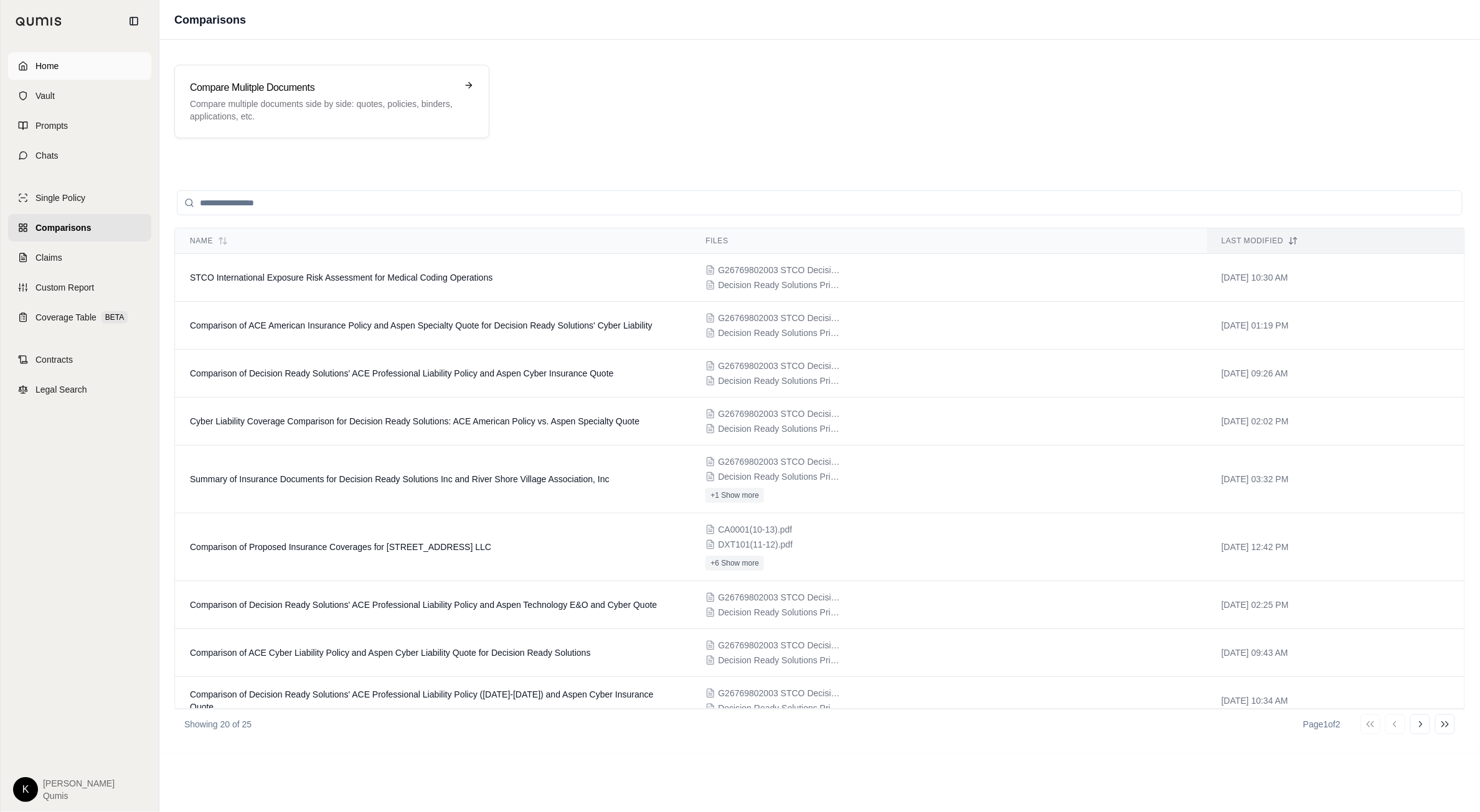
click at [57, 71] on span "Home" at bounding box center [47, 66] width 23 height 13
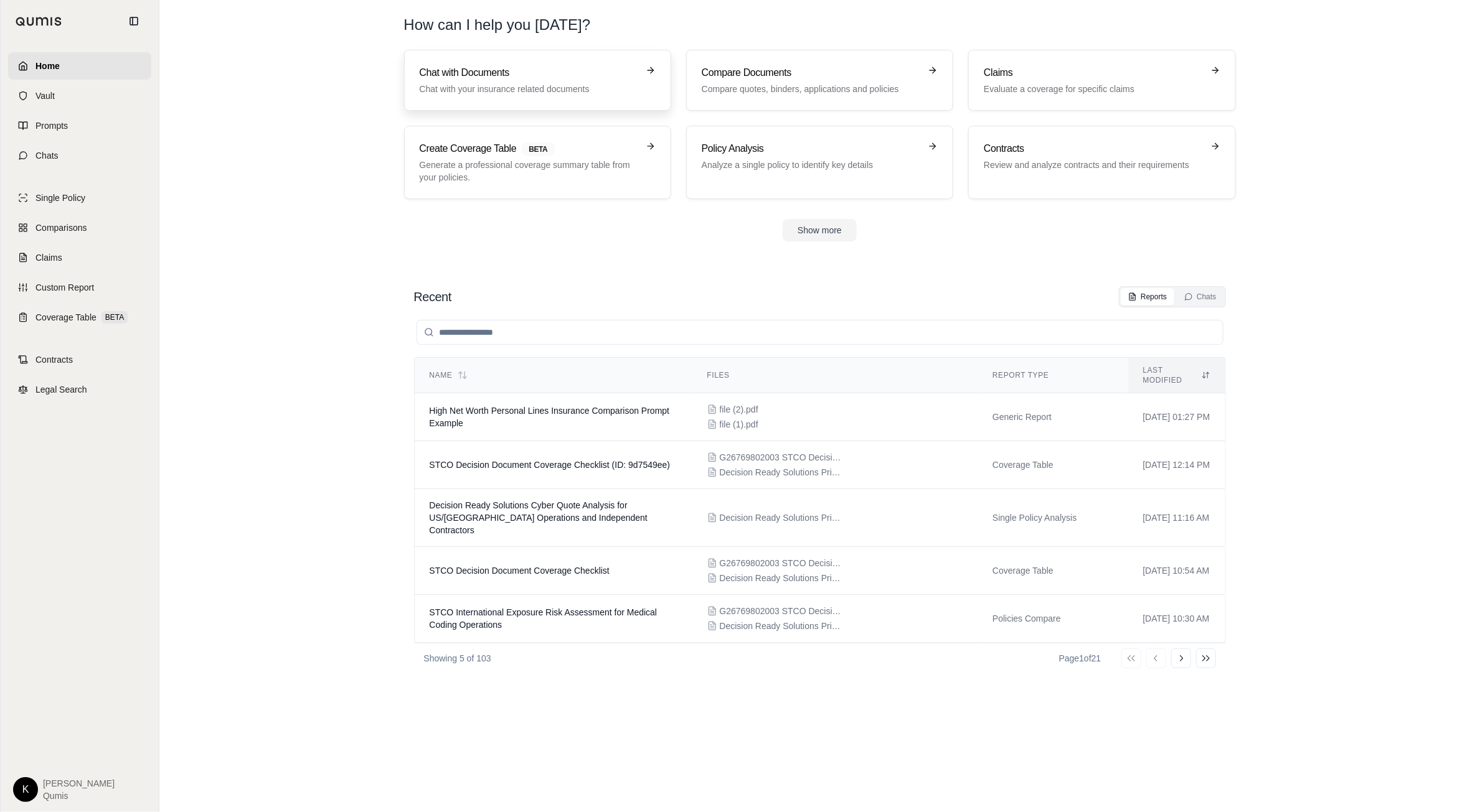
click at [483, 85] on p "Chat with your insurance related documents" at bounding box center [529, 89] width 219 height 13
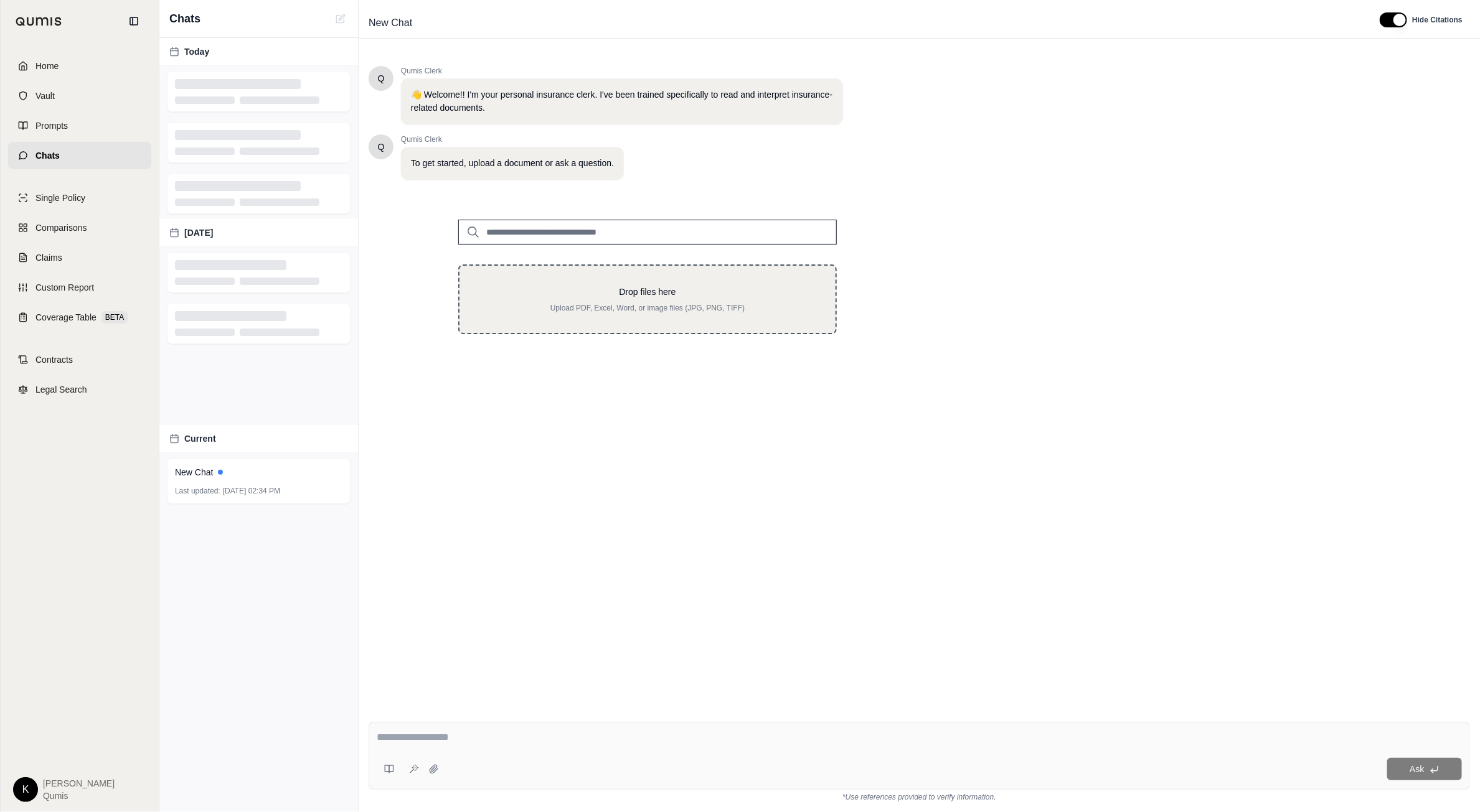
click at [570, 306] on p "Upload PDF, Excel, Word, or image files (JPG, PNG, TIFF)" at bounding box center [648, 308] width 336 height 10
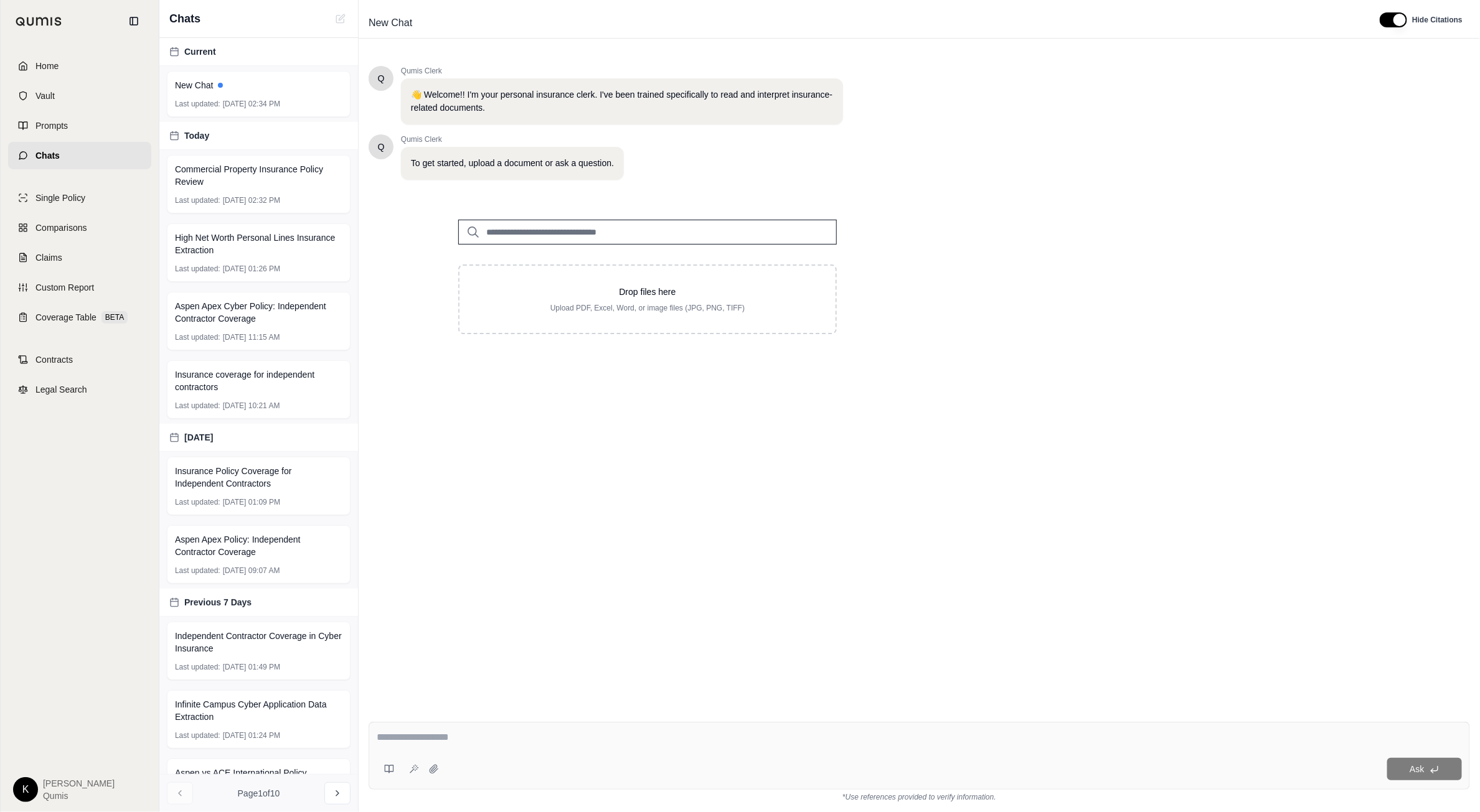
click at [505, 223] on input "search" at bounding box center [648, 231] width 378 height 25
type input "***"
click at [554, 261] on p "Q1 Seneca - 535 Fourth.pdf #2" at bounding box center [565, 257] width 140 height 15
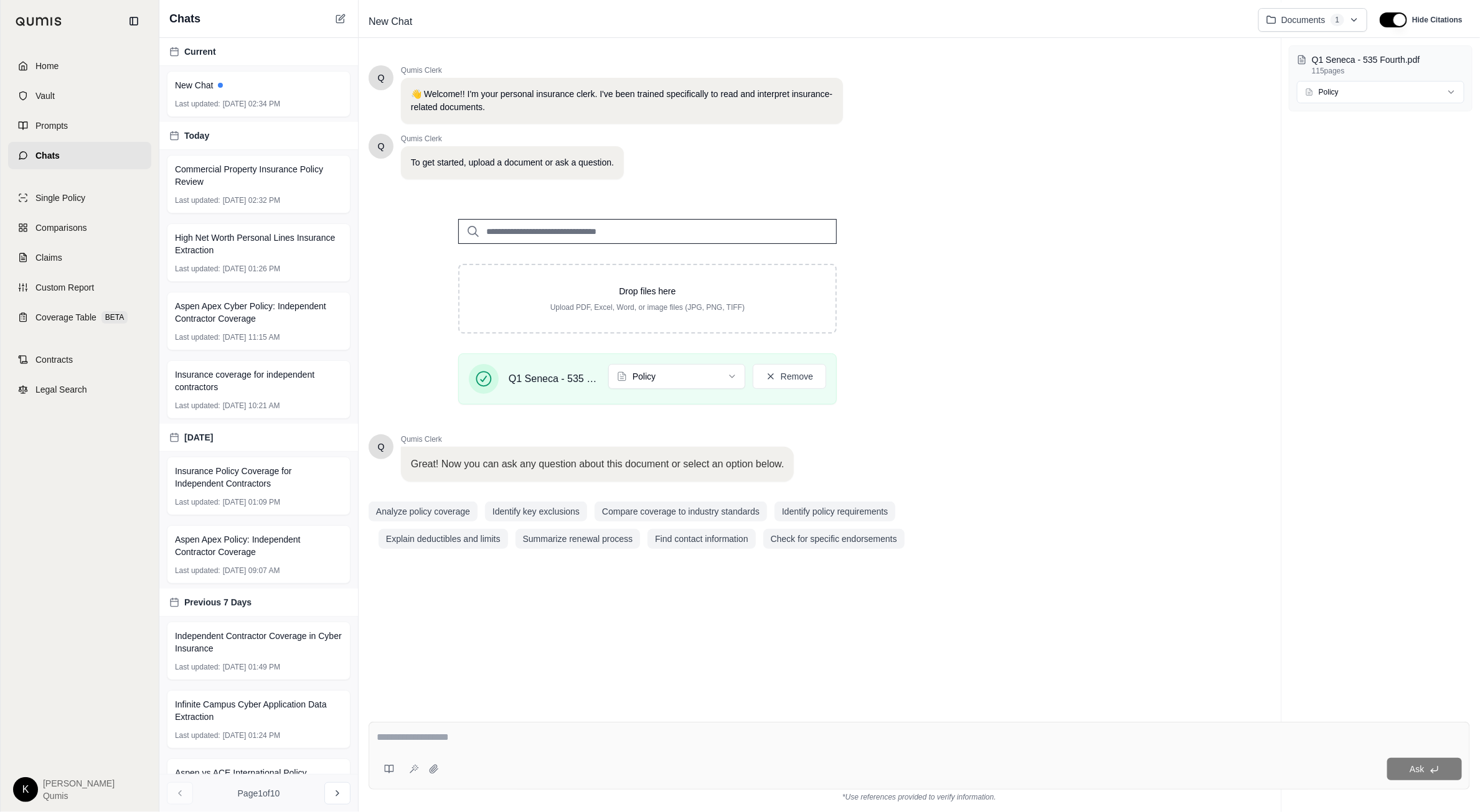
click at [463, 744] on textarea at bounding box center [919, 738] width 1085 height 15
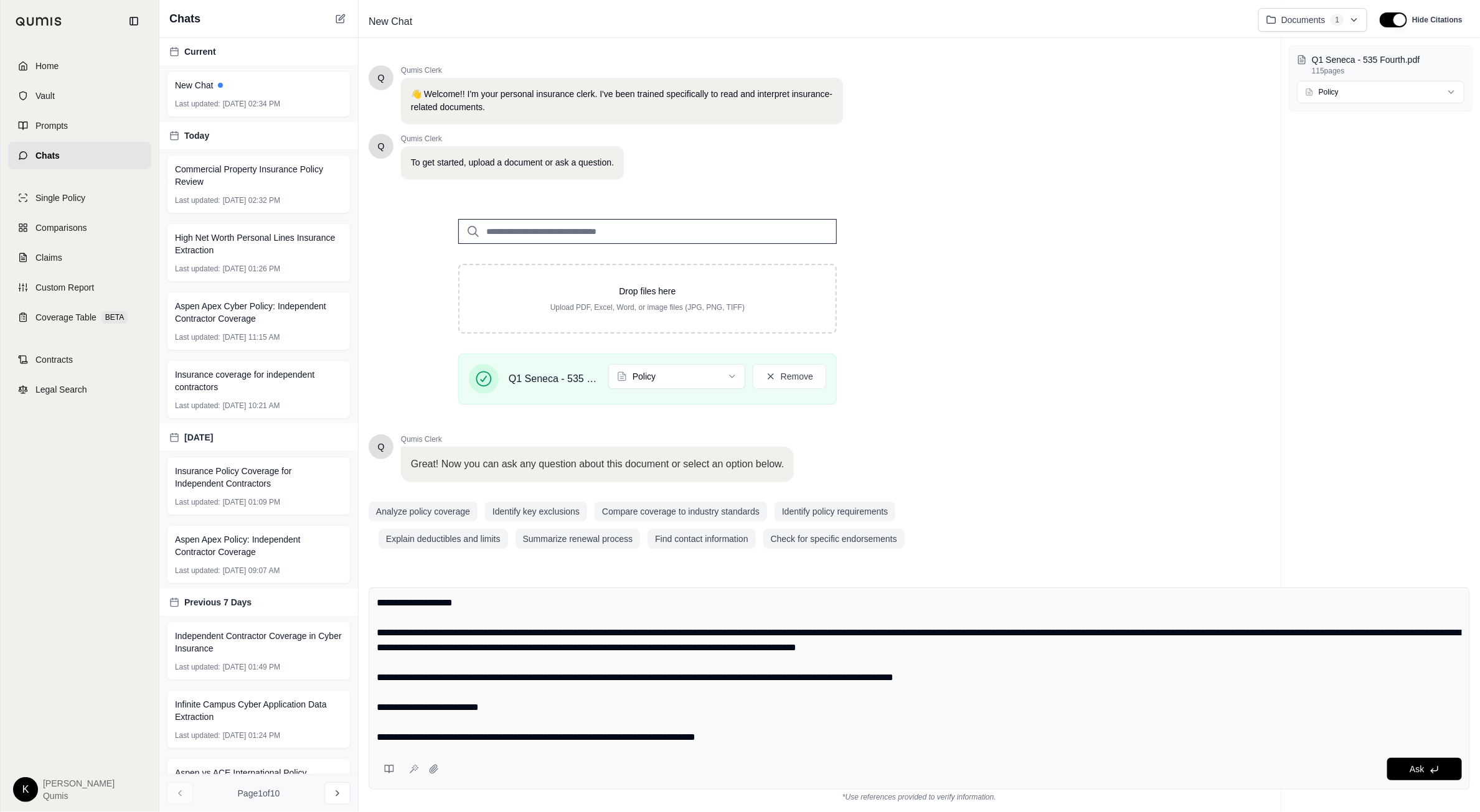
scroll to position [3790, 0]
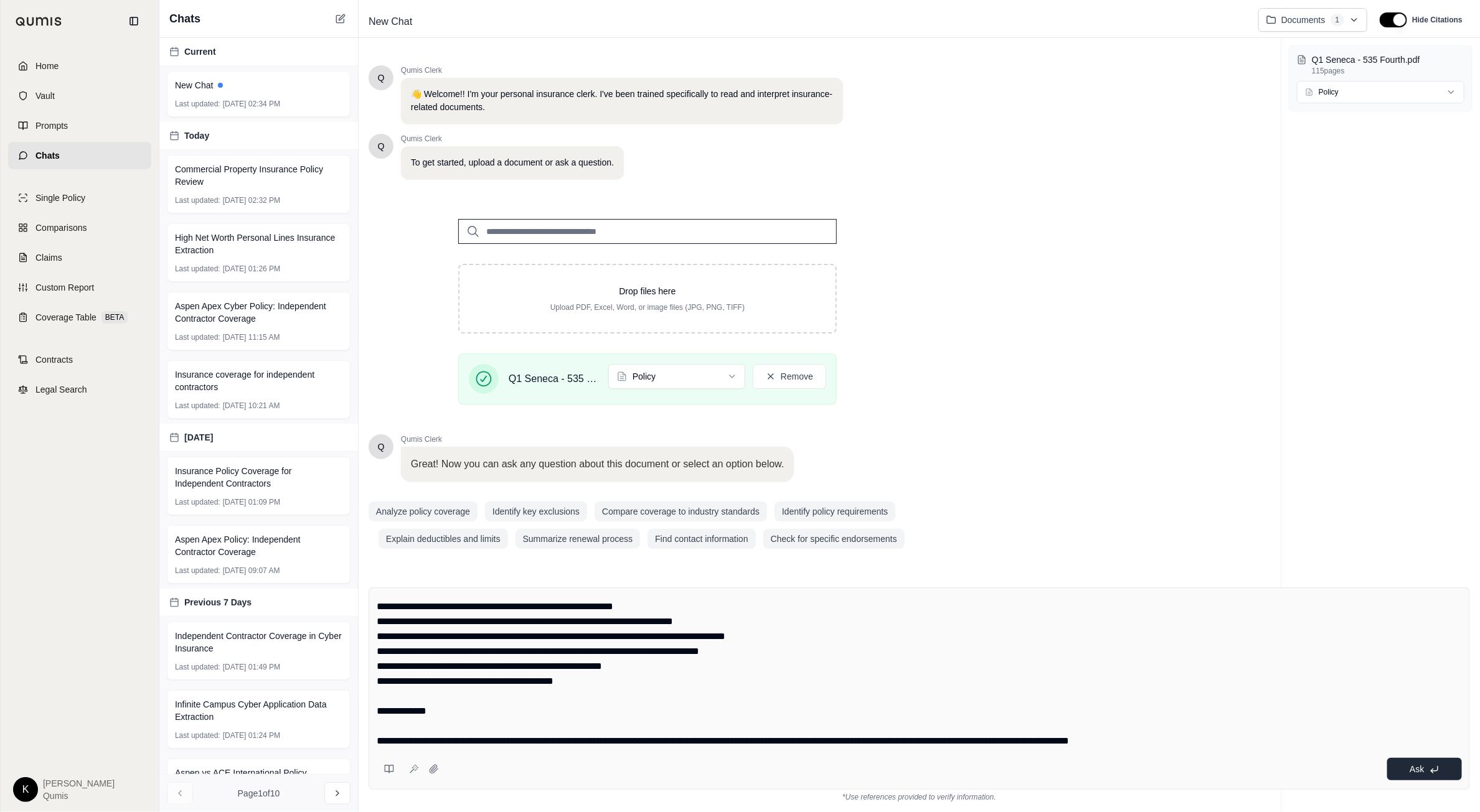
type textarea "**********"
click at [1431, 777] on button "Ask" at bounding box center [1424, 769] width 74 height 22
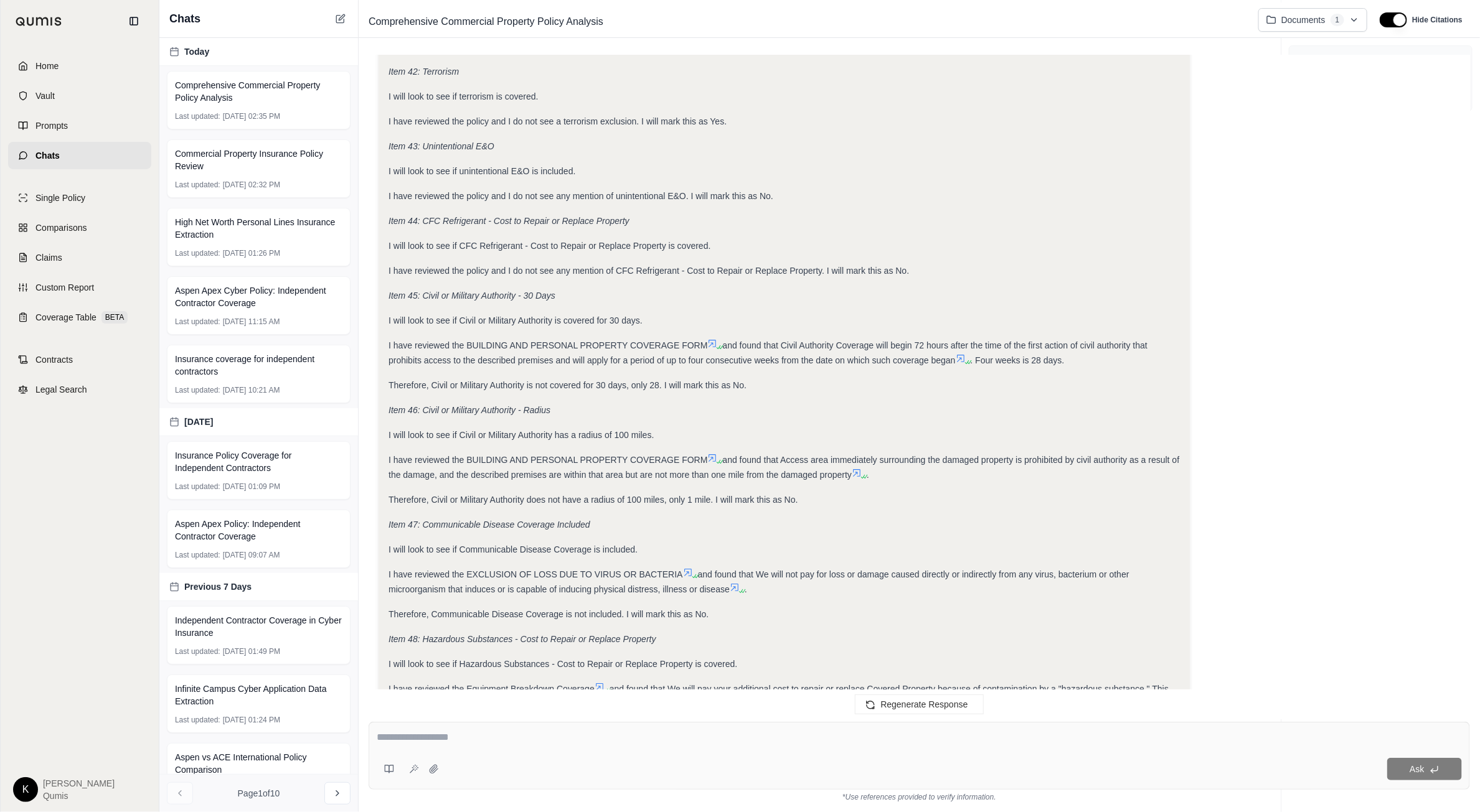
scroll to position [8838, 0]
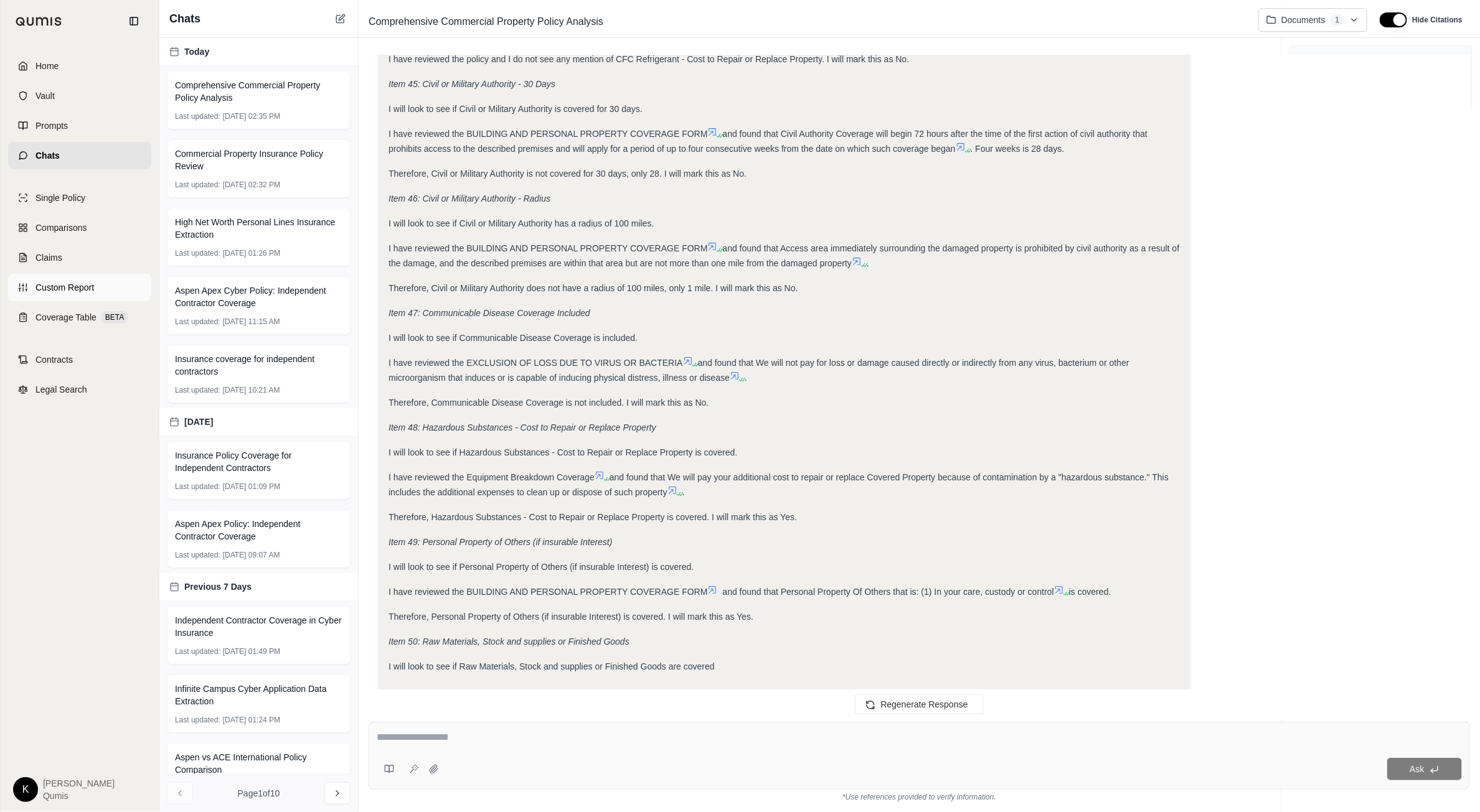
click at [73, 290] on span "Custom Report" at bounding box center [65, 288] width 59 height 13
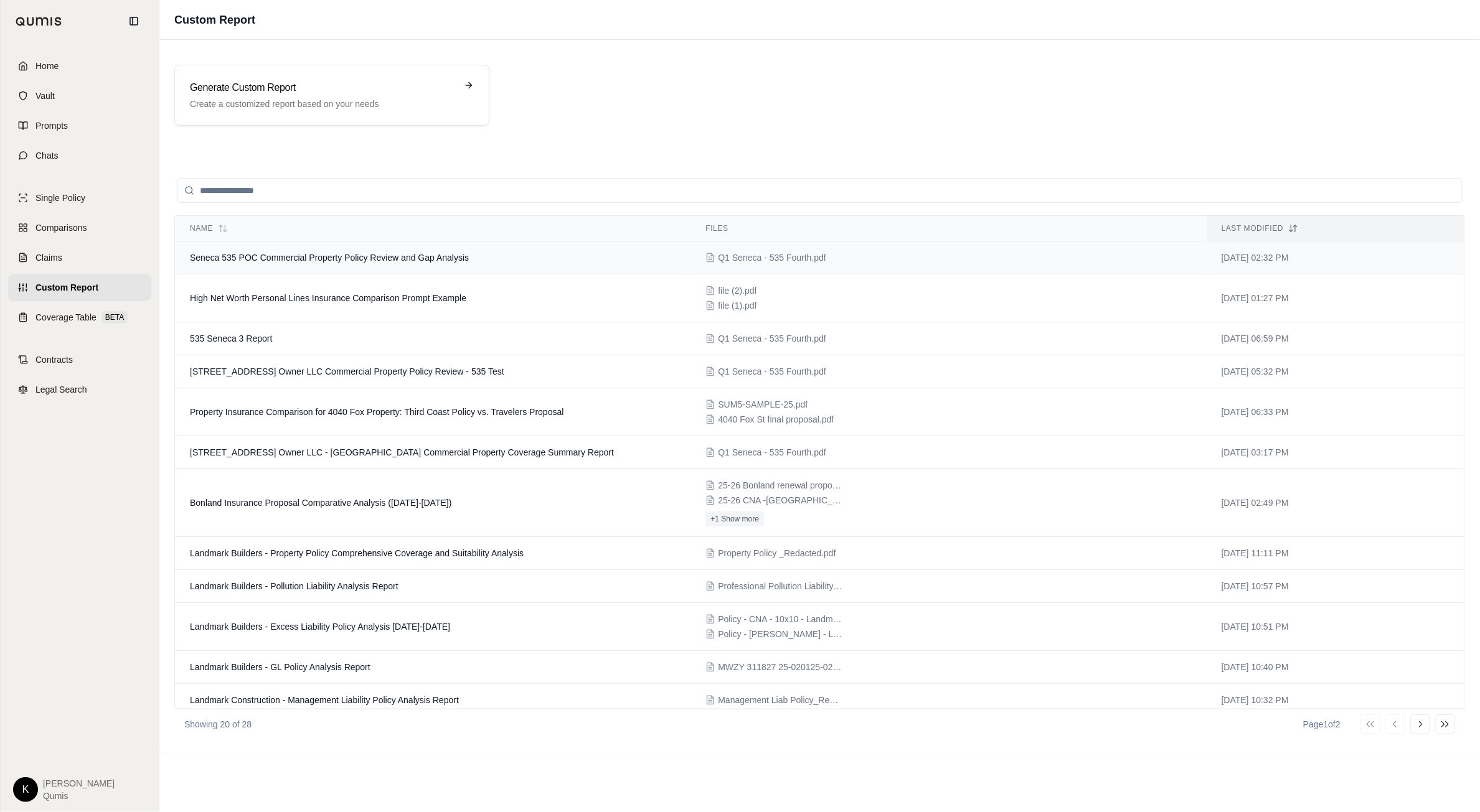
click at [416, 259] on span "Seneca 535 POC Commercial Property Policy Review and Gap Analysis" at bounding box center [330, 257] width 279 height 10
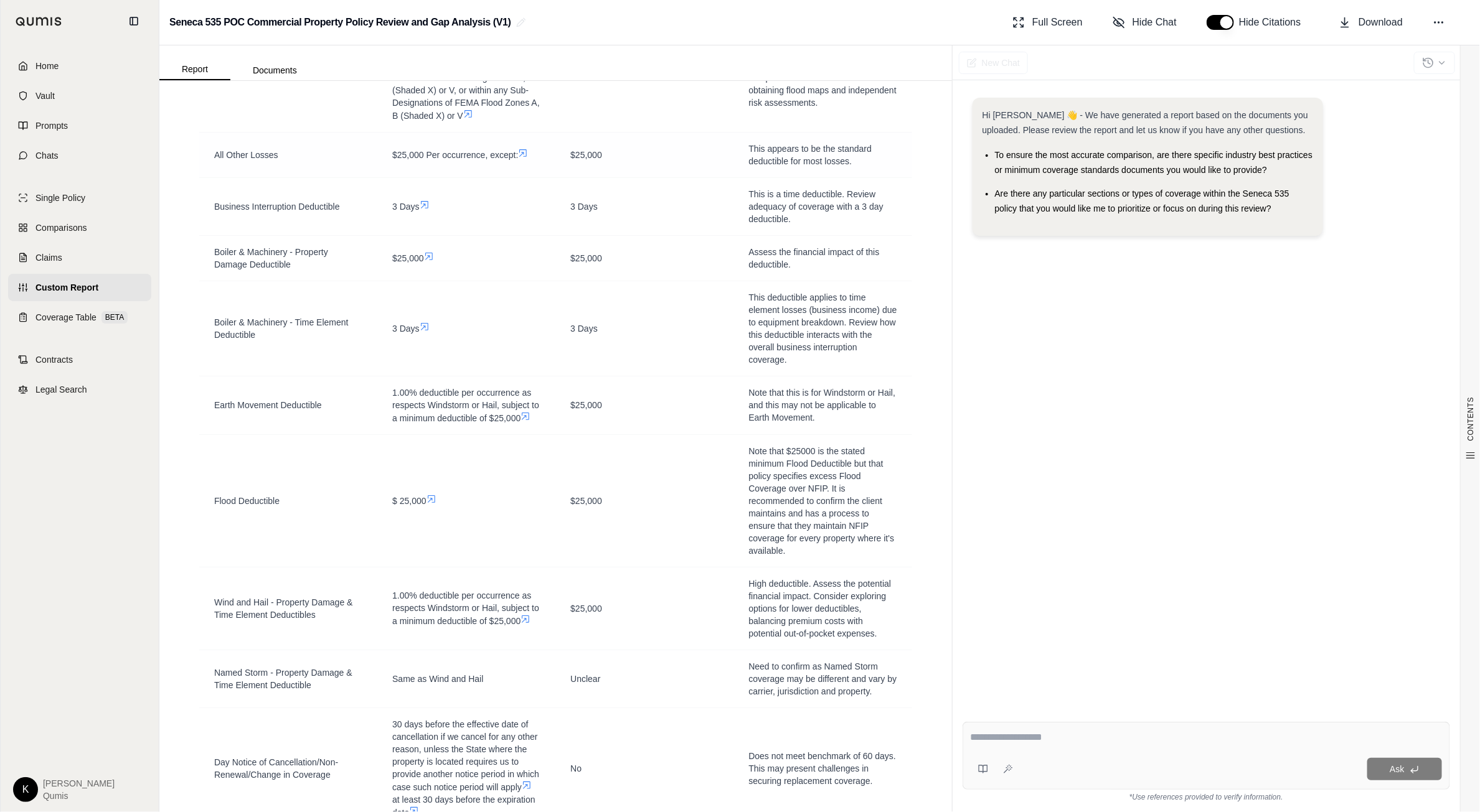
scroll to position [1380, 0]
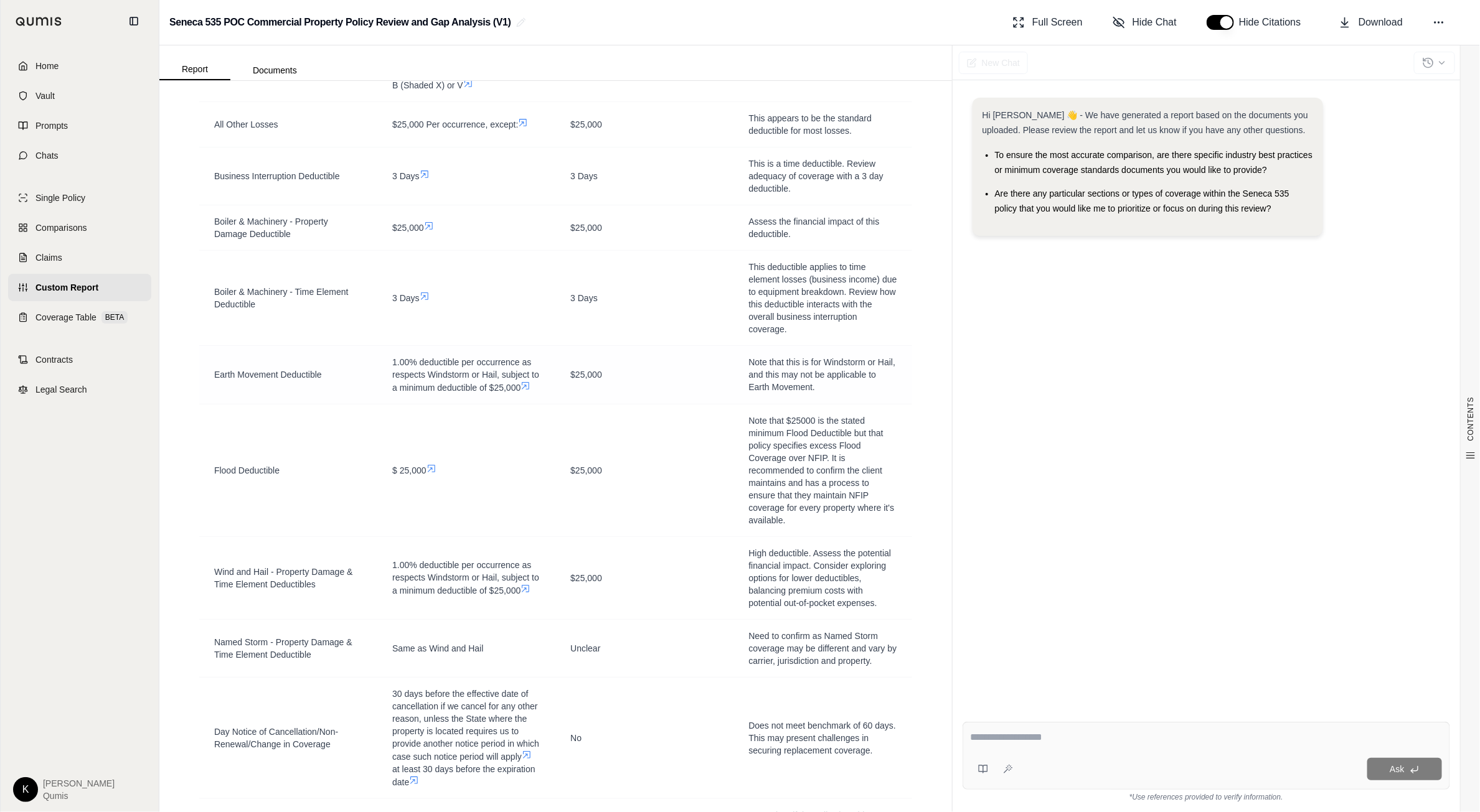
click at [527, 389] on icon at bounding box center [525, 386] width 10 height 10
click at [529, 388] on icon at bounding box center [525, 386] width 10 height 10
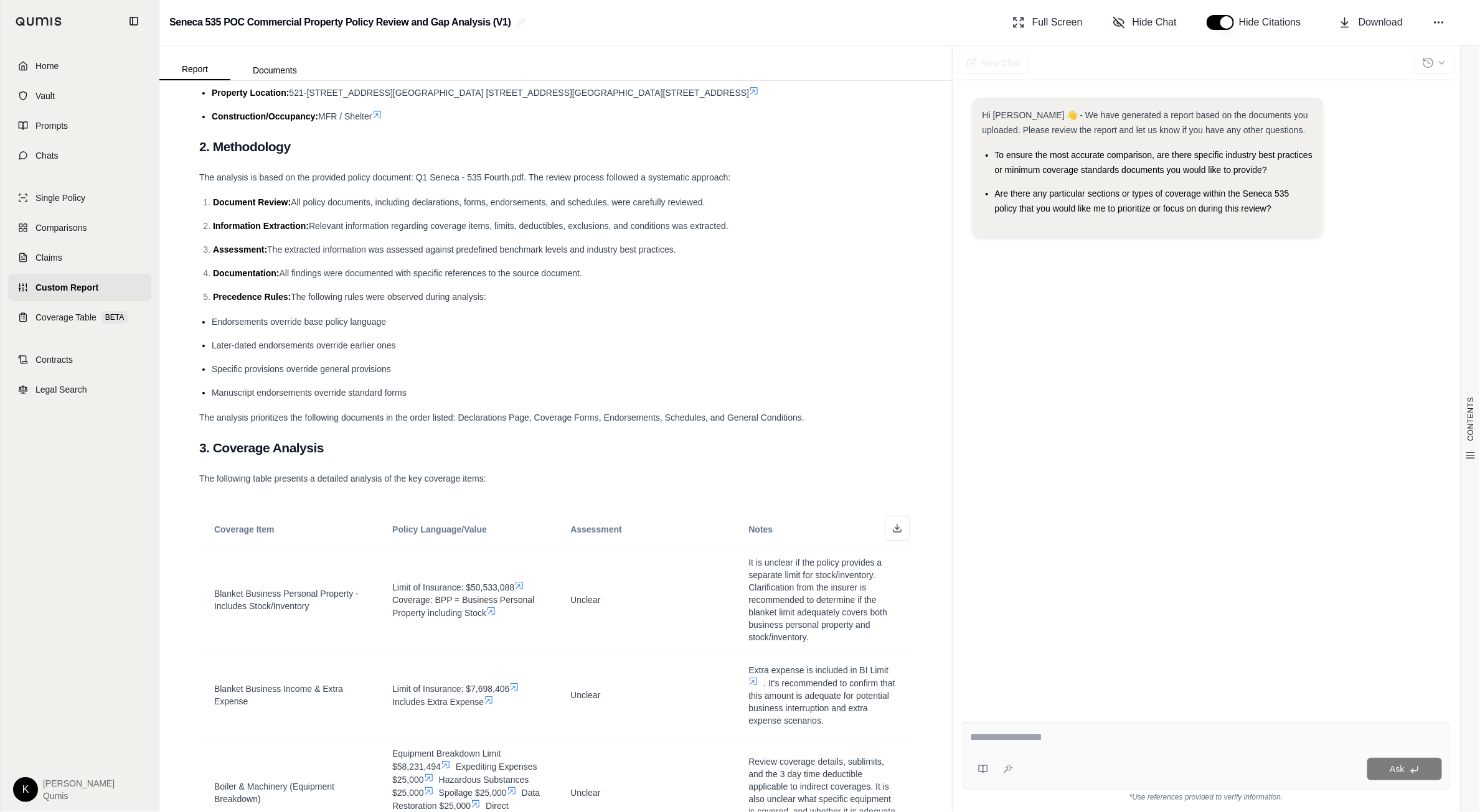
scroll to position [0, 0]
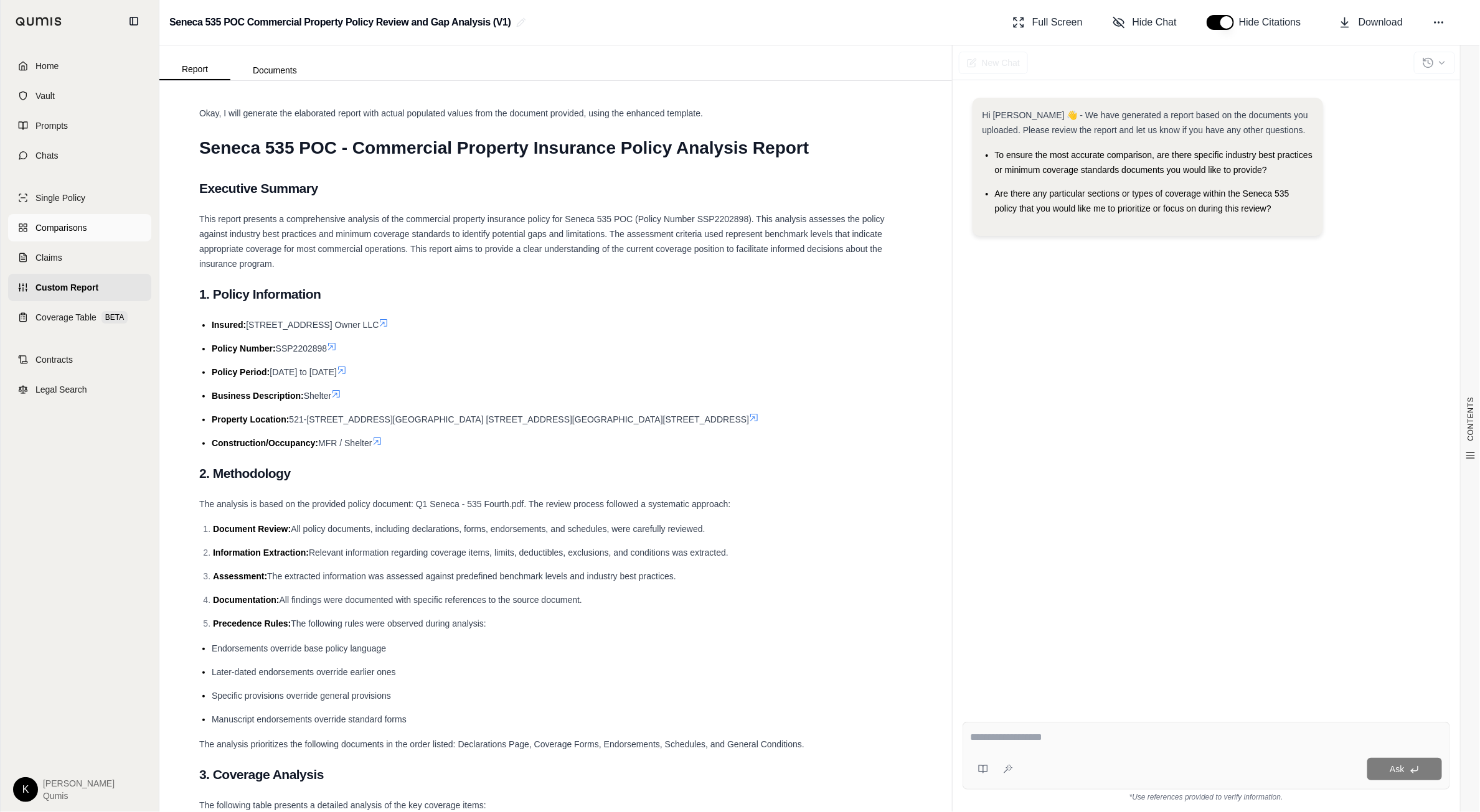
click at [46, 236] on link "Comparisons" at bounding box center [80, 228] width 143 height 28
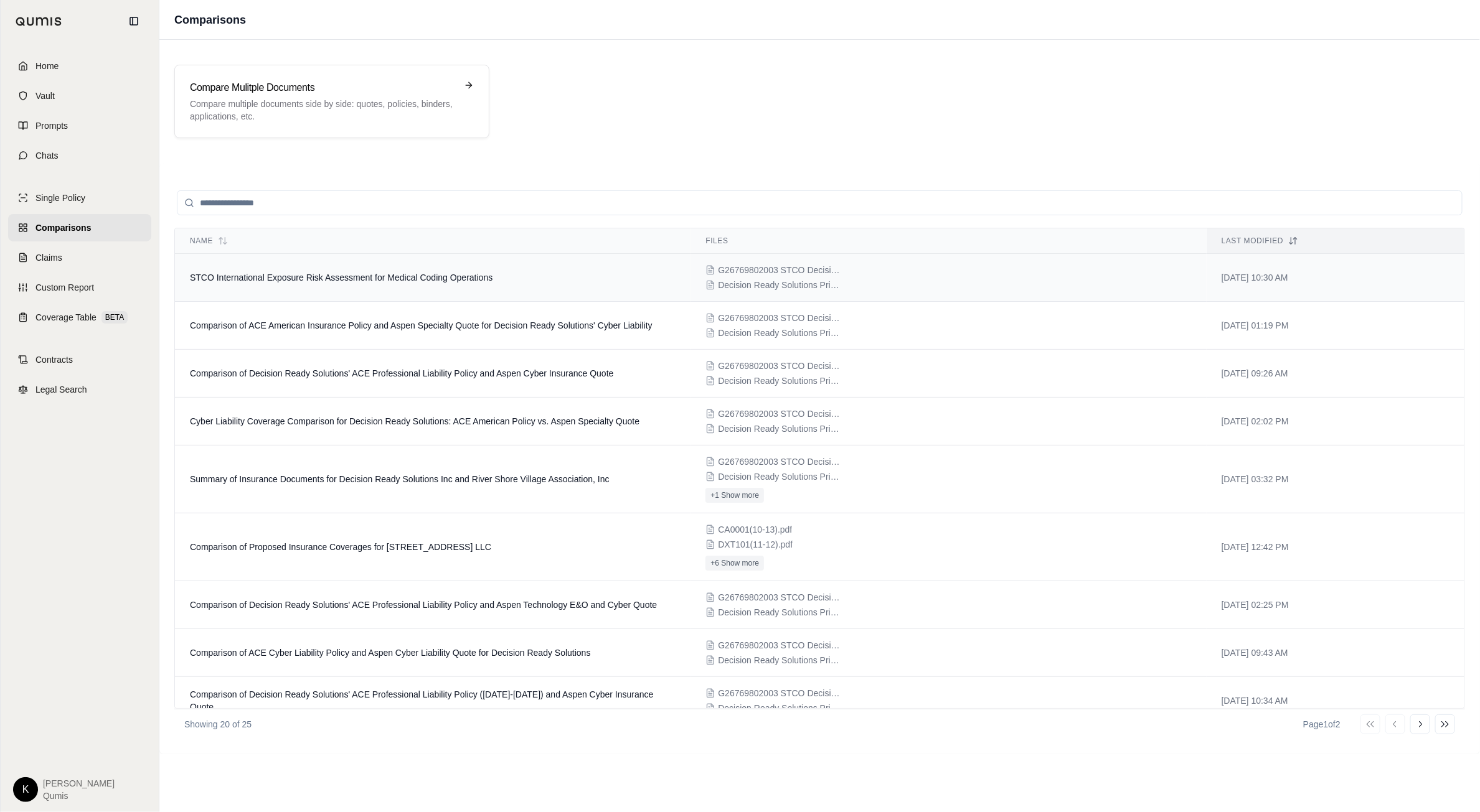
click at [404, 275] on span "STCO International Exposure Risk Assessment for Medical Coding Operations" at bounding box center [341, 277] width 302 height 10
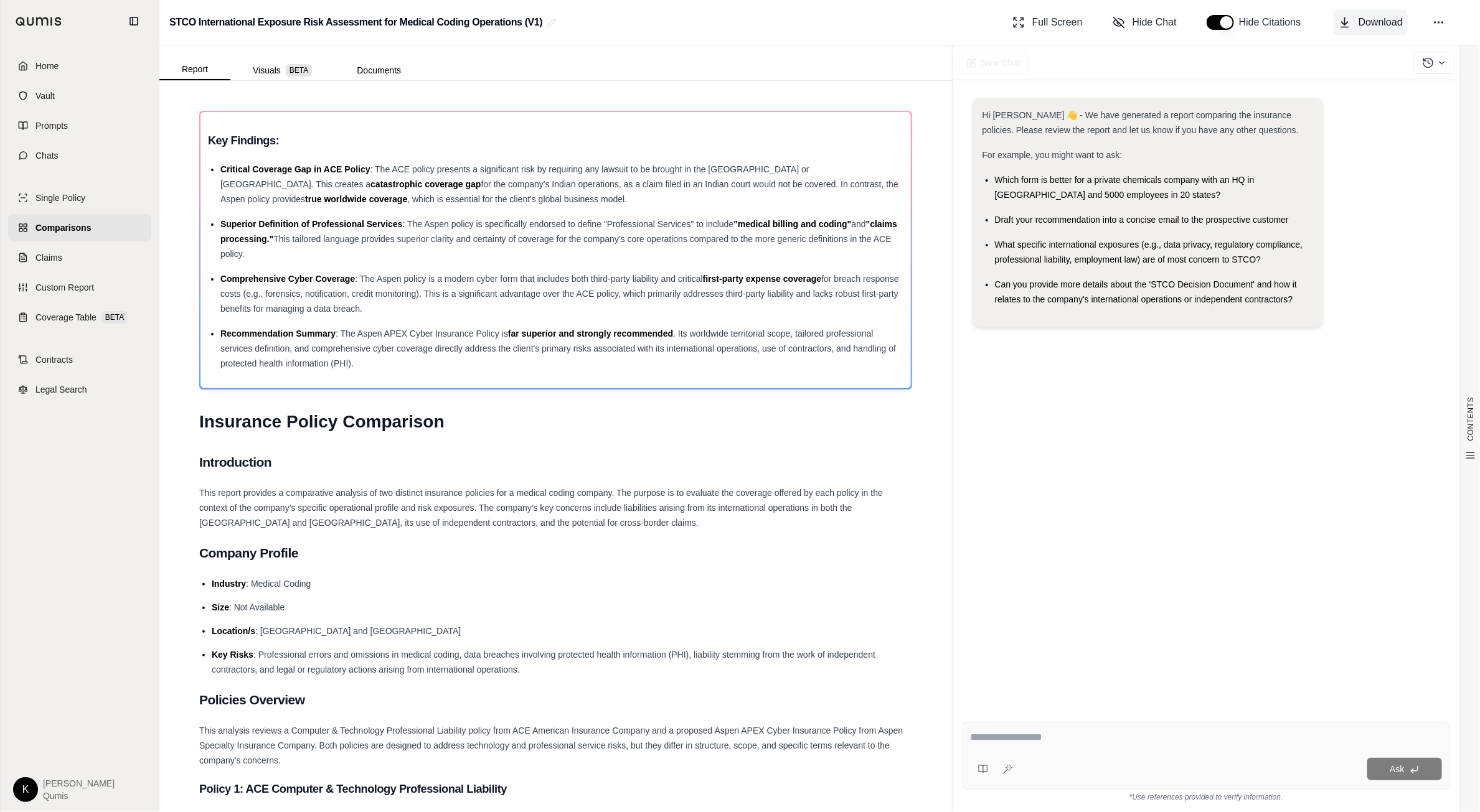
click at [1359, 20] on span "Download" at bounding box center [1380, 22] width 44 height 15
click at [1222, 22] on button "button" at bounding box center [1220, 22] width 28 height 15
click at [1358, 29] on span "Download" at bounding box center [1380, 22] width 44 height 15
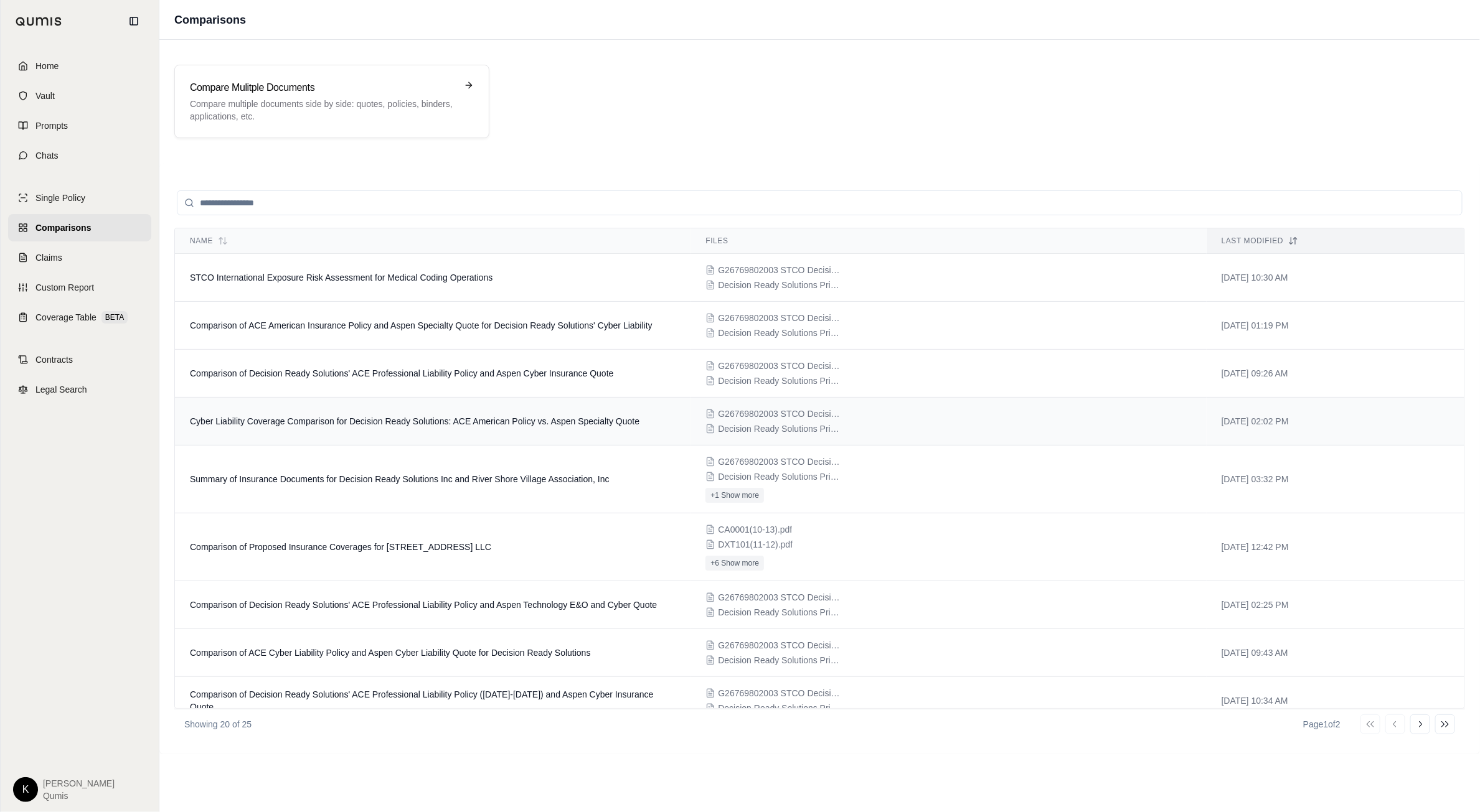
click at [385, 422] on span "Cyber Liability Coverage Comparison for Decision Ready Solutions: ACE American …" at bounding box center [414, 421] width 449 height 10
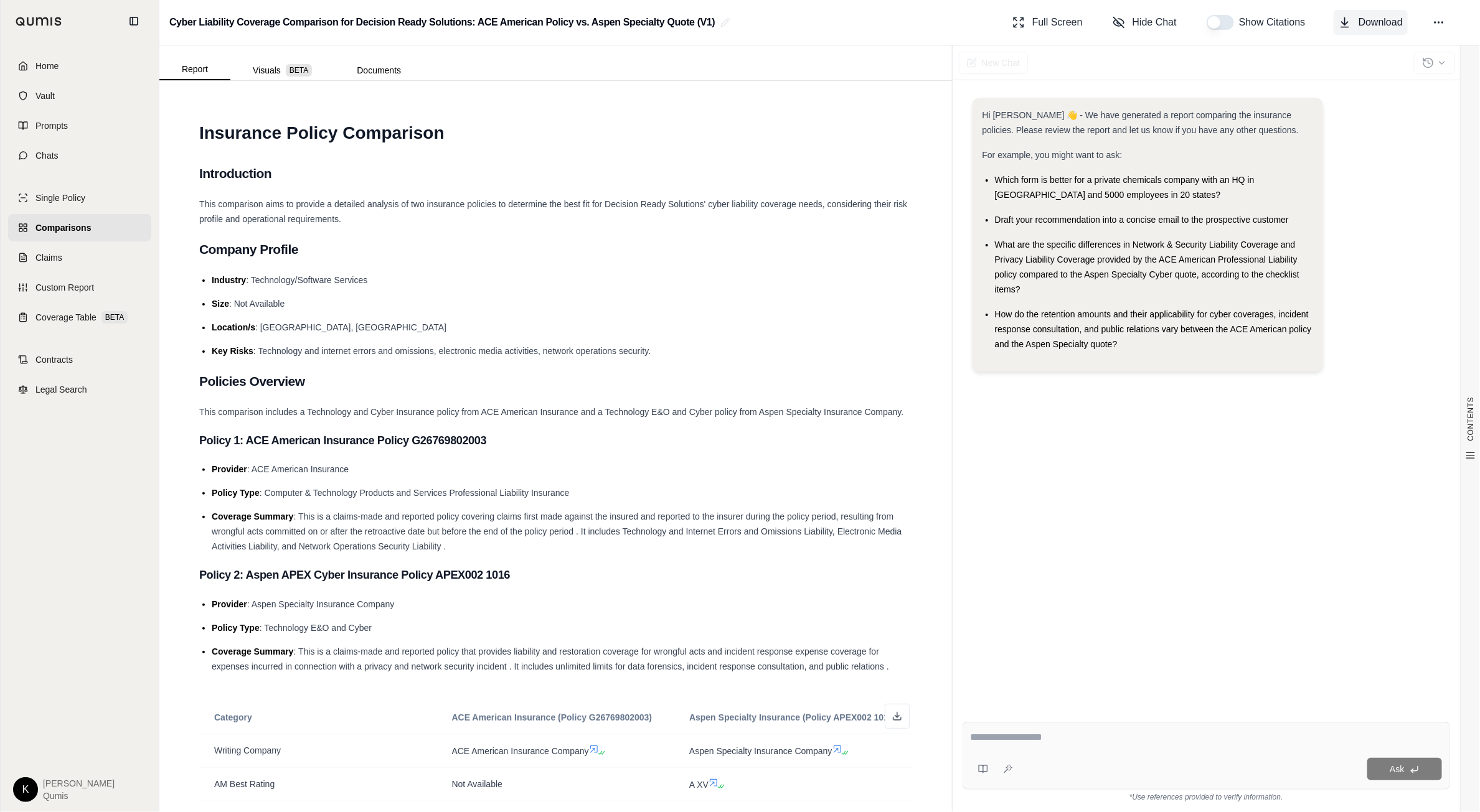
click at [1366, 27] on span "Download" at bounding box center [1380, 22] width 44 height 15
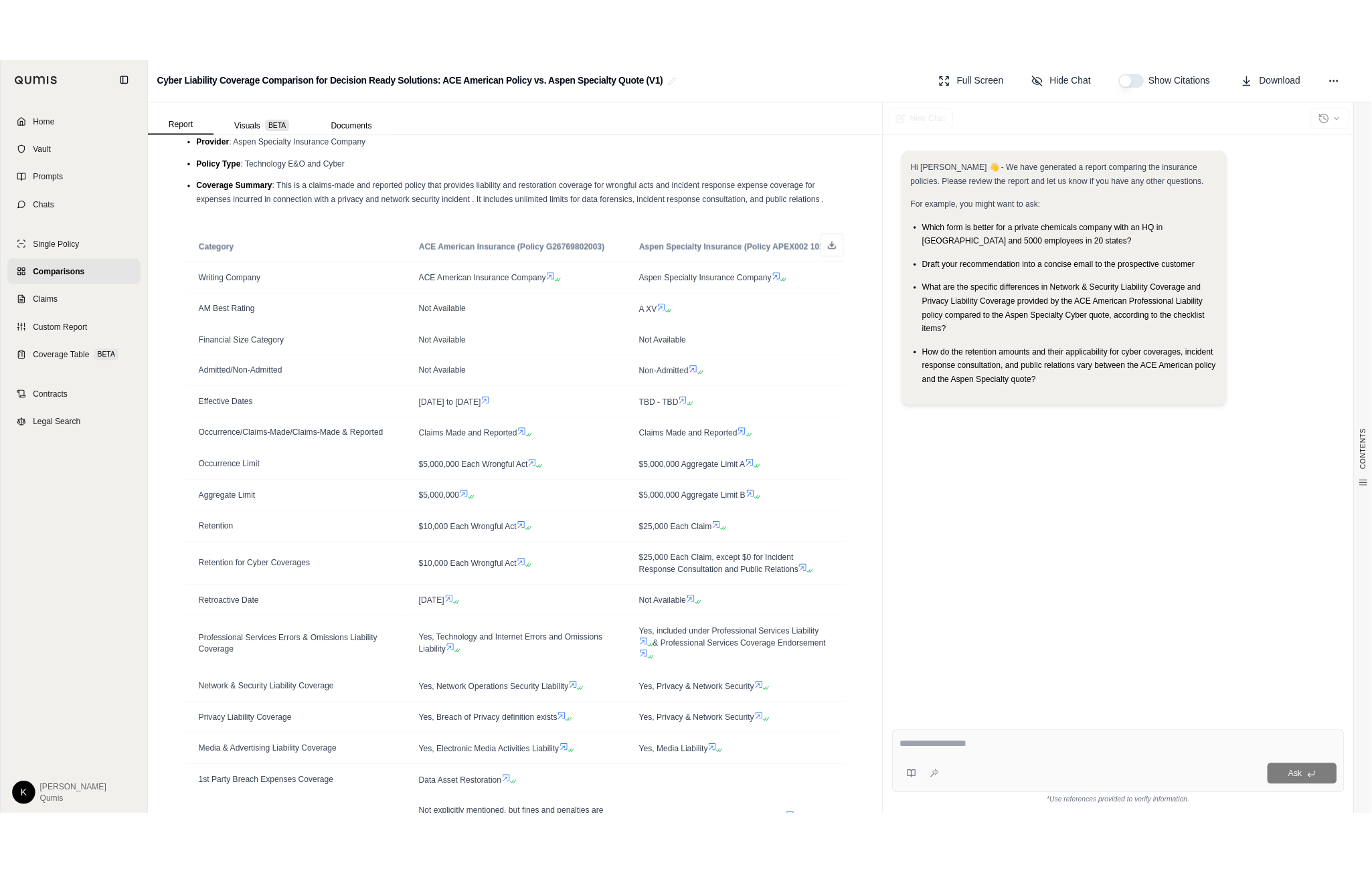
scroll to position [598, 0]
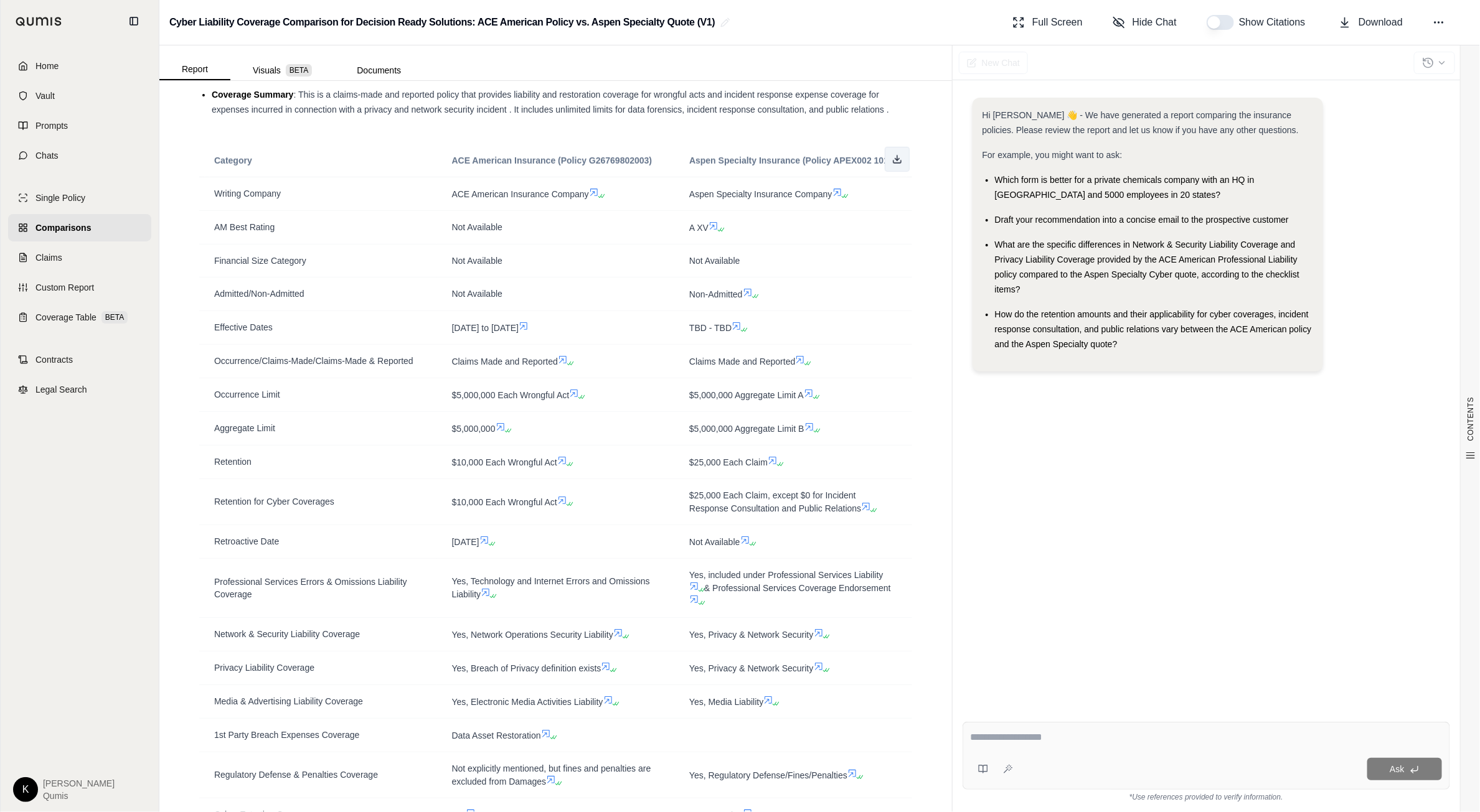
click at [895, 157] on icon at bounding box center [897, 159] width 10 height 10
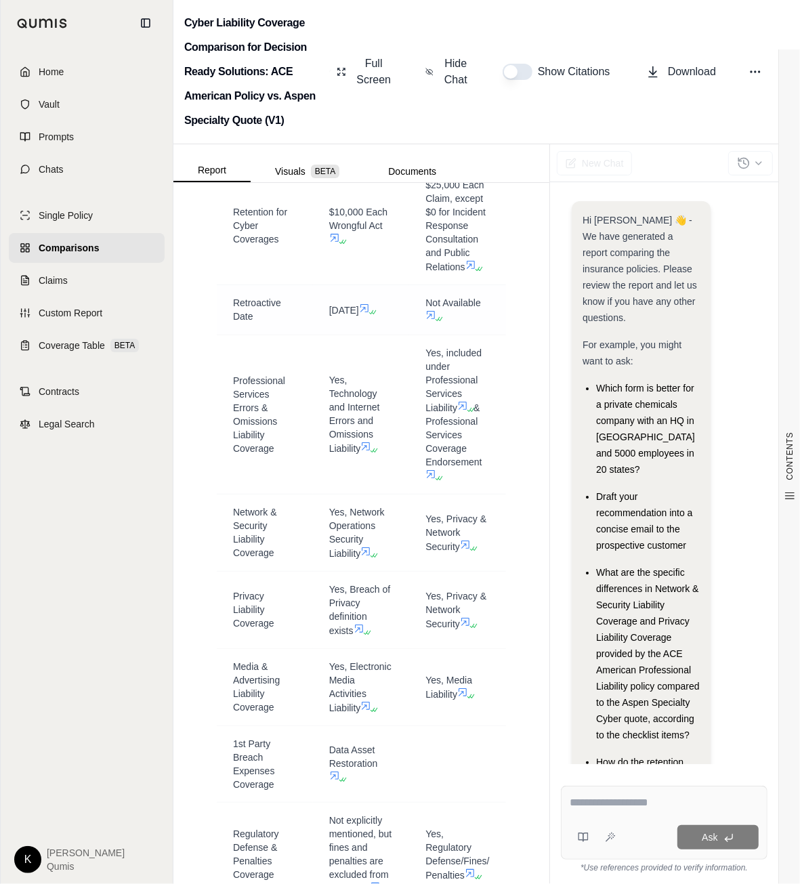
scroll to position [1641, 0]
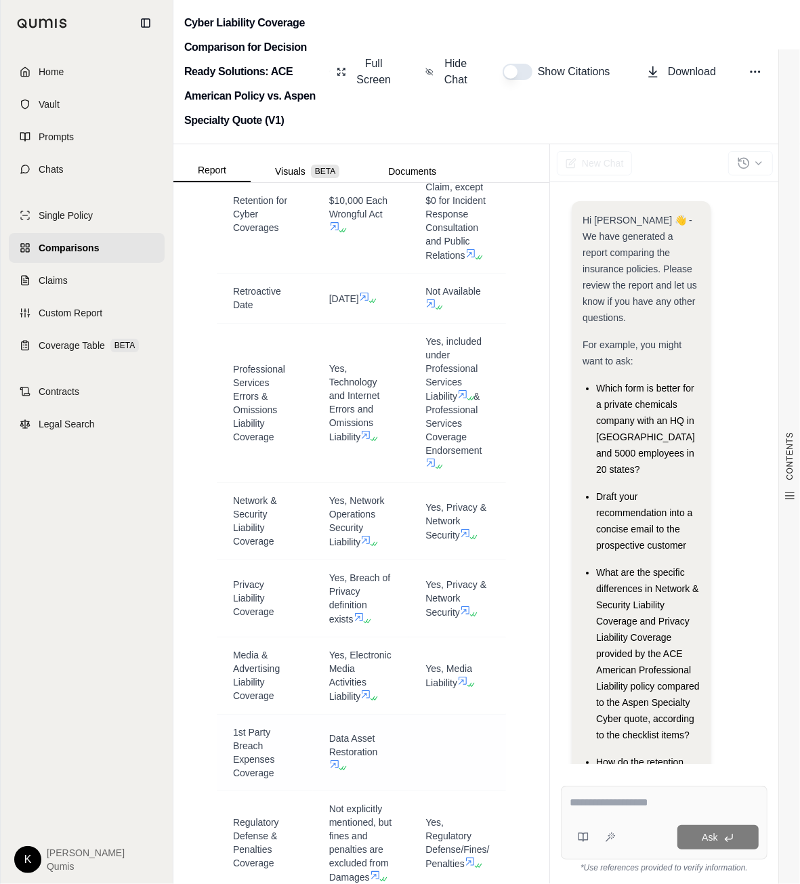
click at [245, 755] on span "1st Party Breach Expenses Coverage" at bounding box center [265, 753] width 64 height 54
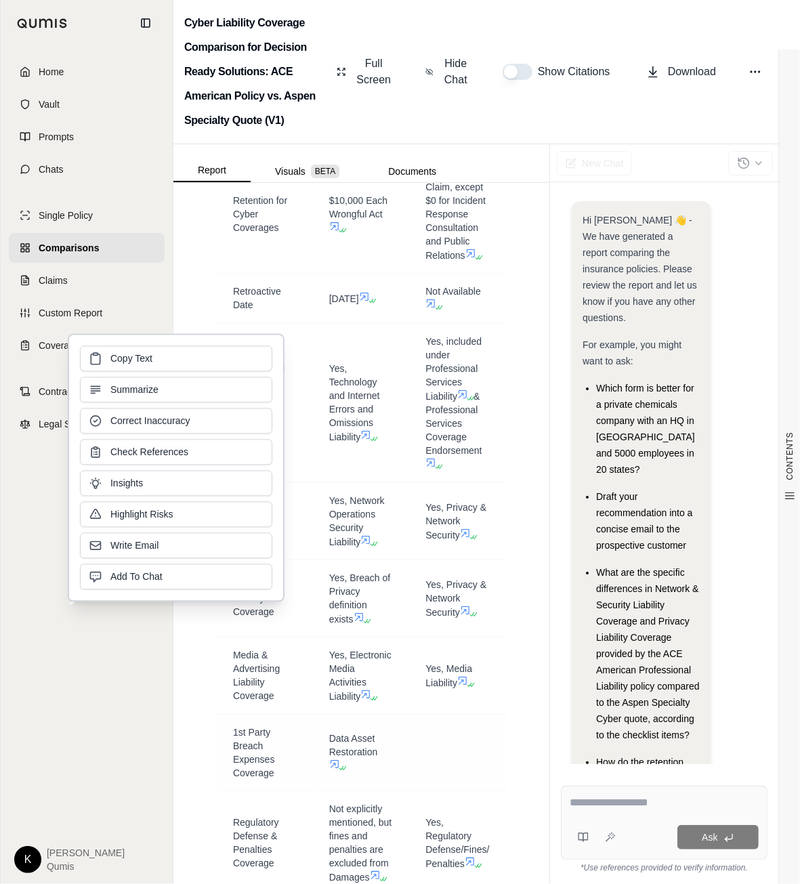
click at [275, 780] on span "1st Party Breach Expenses Coverage" at bounding box center [265, 753] width 64 height 54
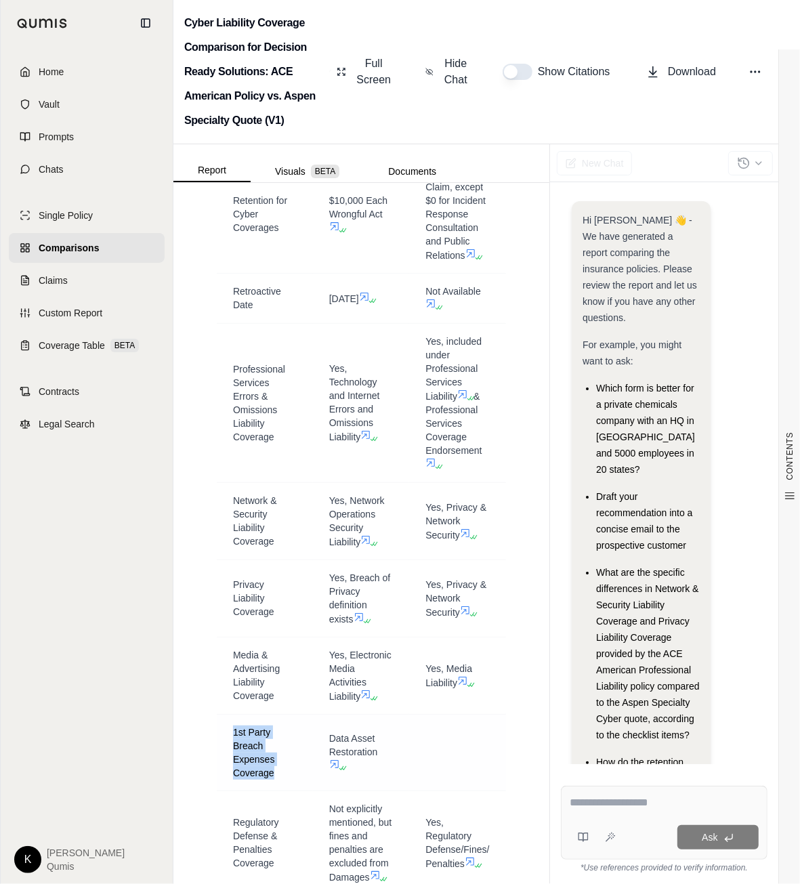
drag, startPoint x: 236, startPoint y: 777, endPoint x: 222, endPoint y: 751, distance: 29.8
click at [222, 751] on td "1st Party Breach Expenses Coverage" at bounding box center [265, 752] width 96 height 77
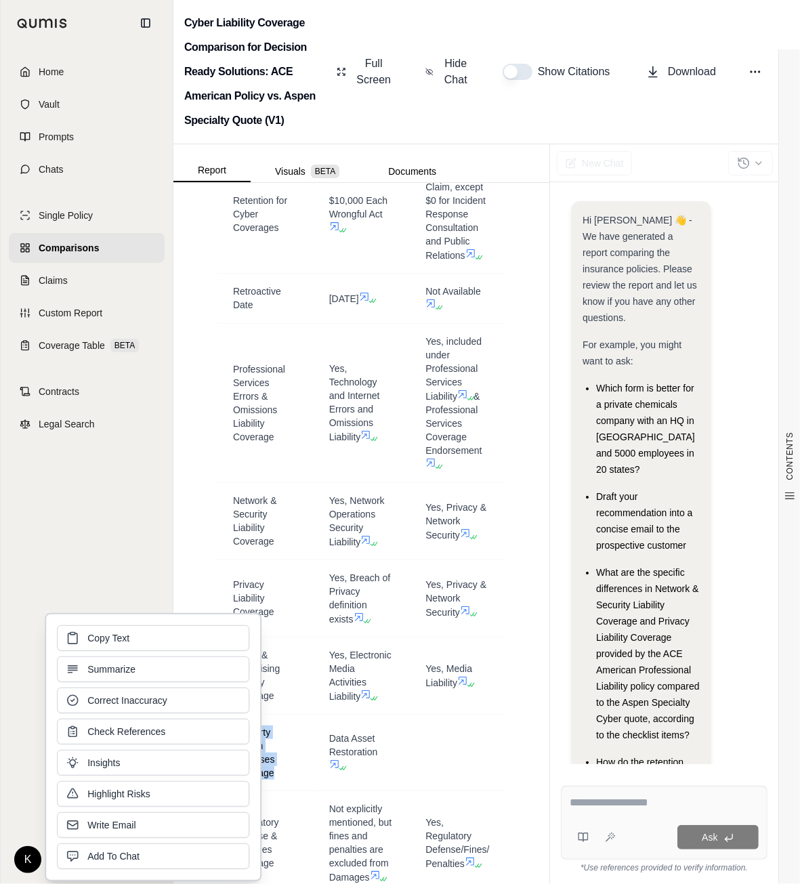
copy span "1st Party Breach Expenses Coverage"
click at [418, 690] on td "Yes, Media Liability" at bounding box center [457, 675] width 97 height 77
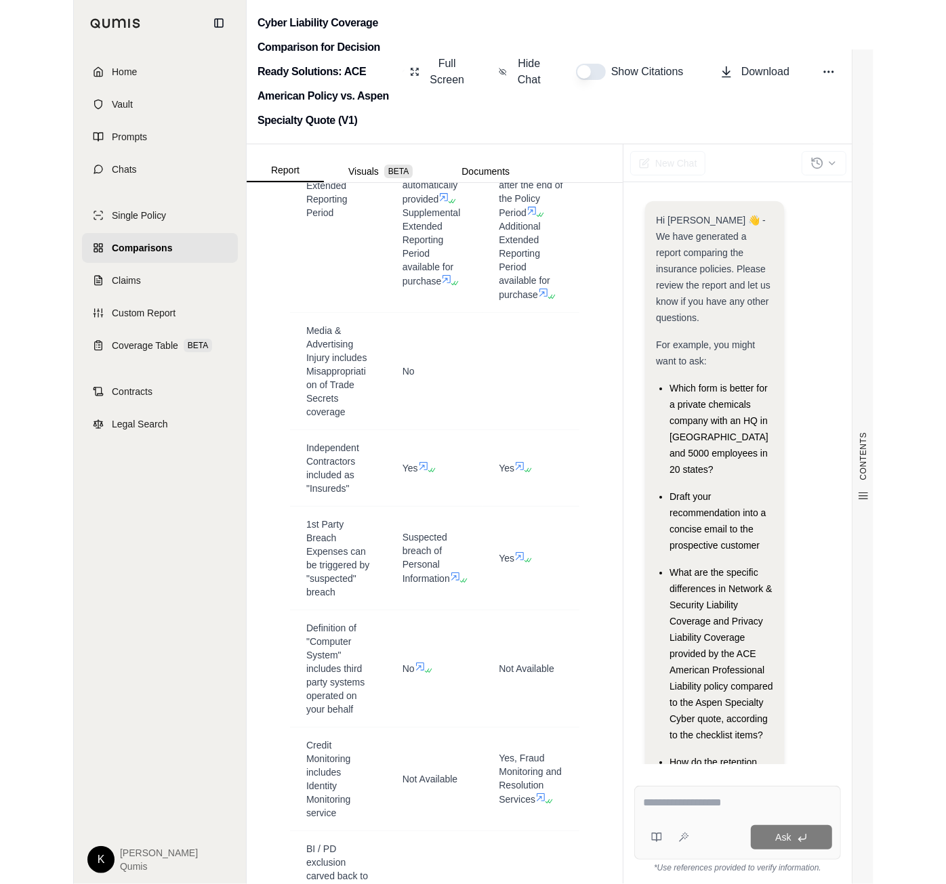
scroll to position [4523, 0]
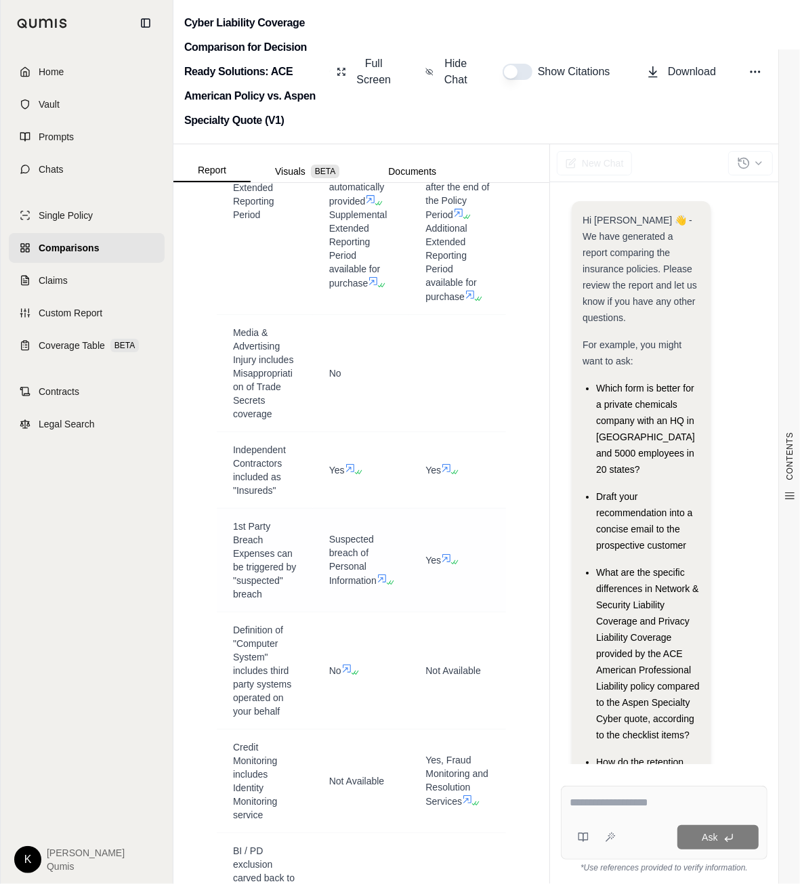
click at [261, 542] on span "1st Party Breach Expenses can be triggered by "suspected" breach" at bounding box center [264, 560] width 63 height 79
drag, startPoint x: 234, startPoint y: 534, endPoint x: 220, endPoint y: 482, distance: 53.4
click at [220, 508] on td "1st Party Breach Expenses can be triggered by "suspected" breach" at bounding box center [265, 560] width 96 height 104
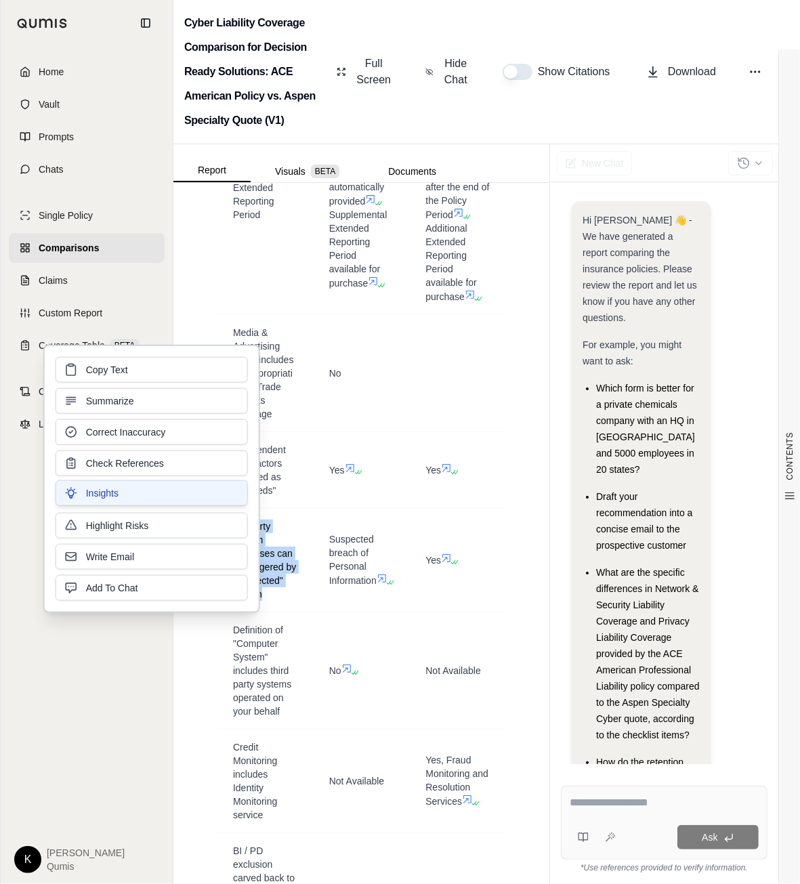
copy span "1st Party Breach Expenses can be triggered by "suspected" breach"
click at [469, 289] on icon at bounding box center [470, 294] width 11 height 11
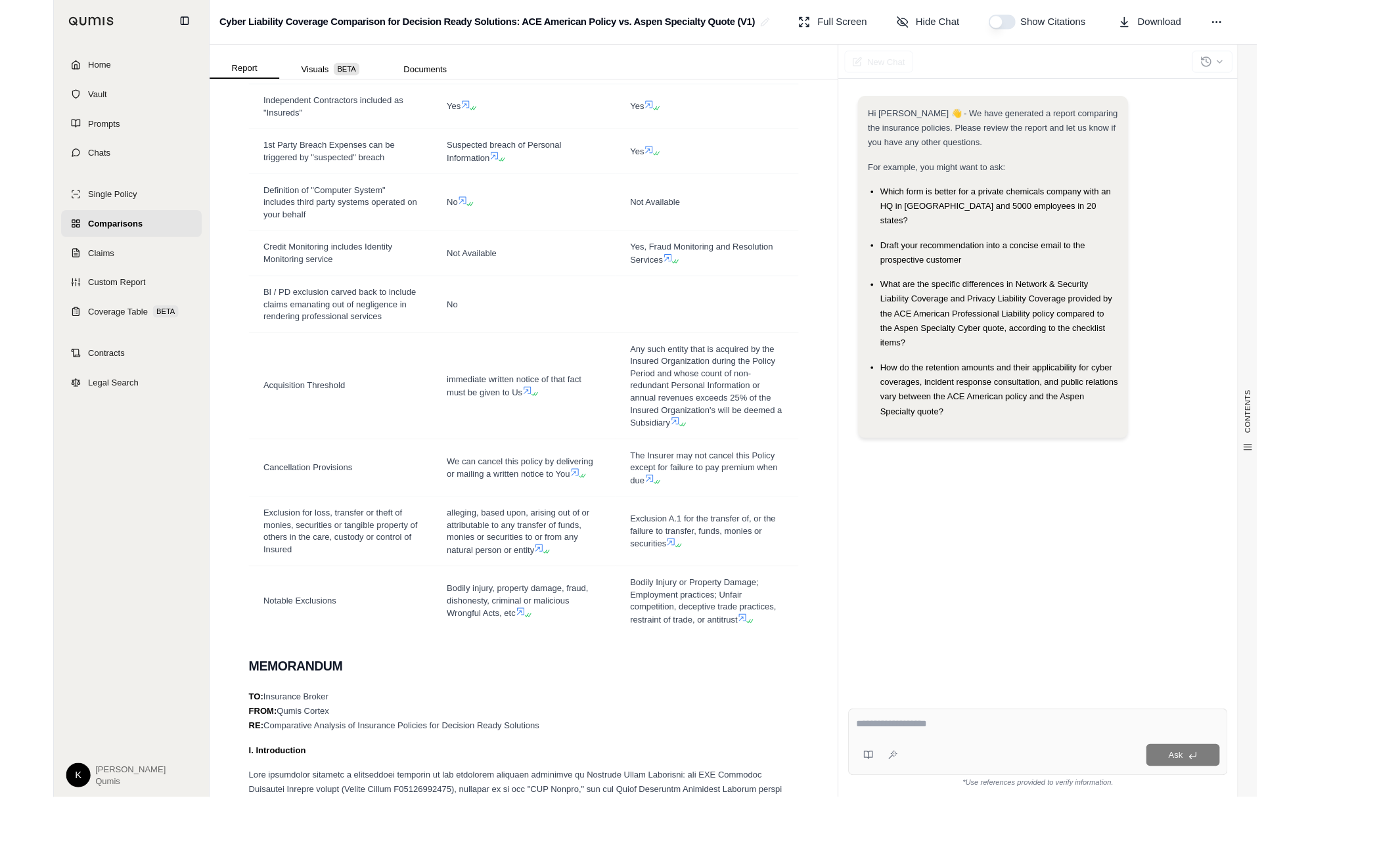
scroll to position [2496, 0]
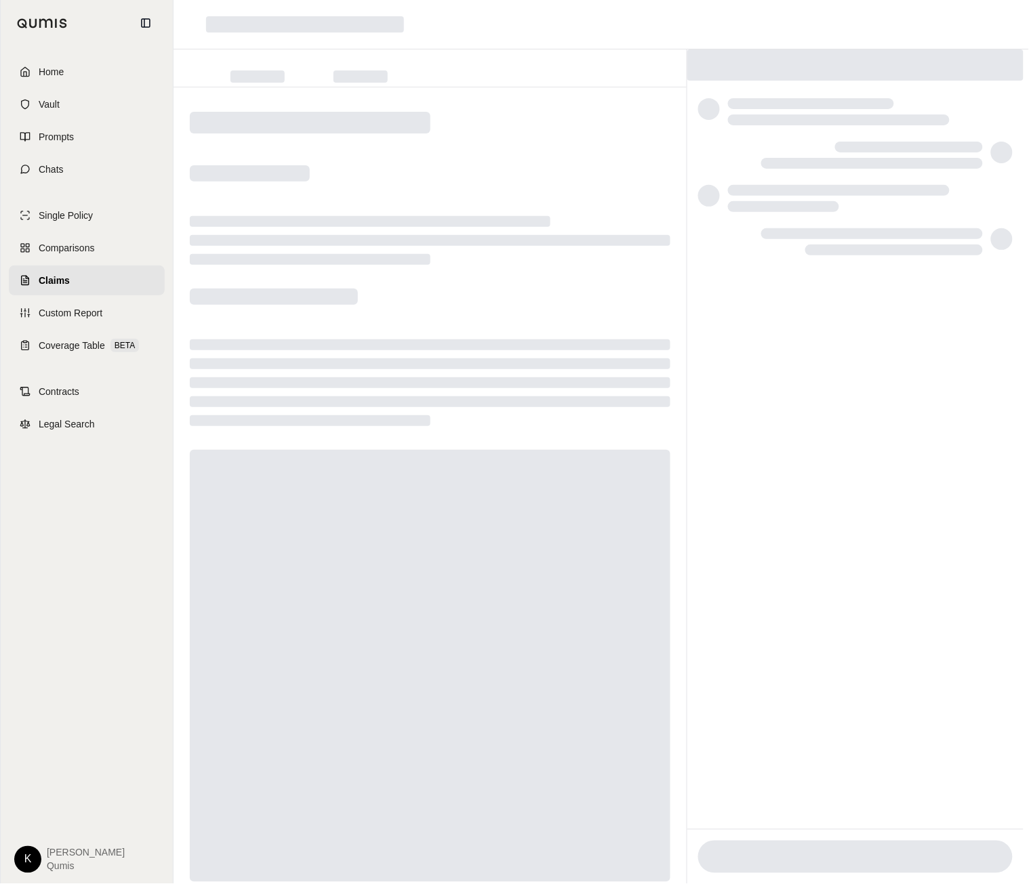
click at [489, 310] on div at bounding box center [429, 504] width 513 height 835
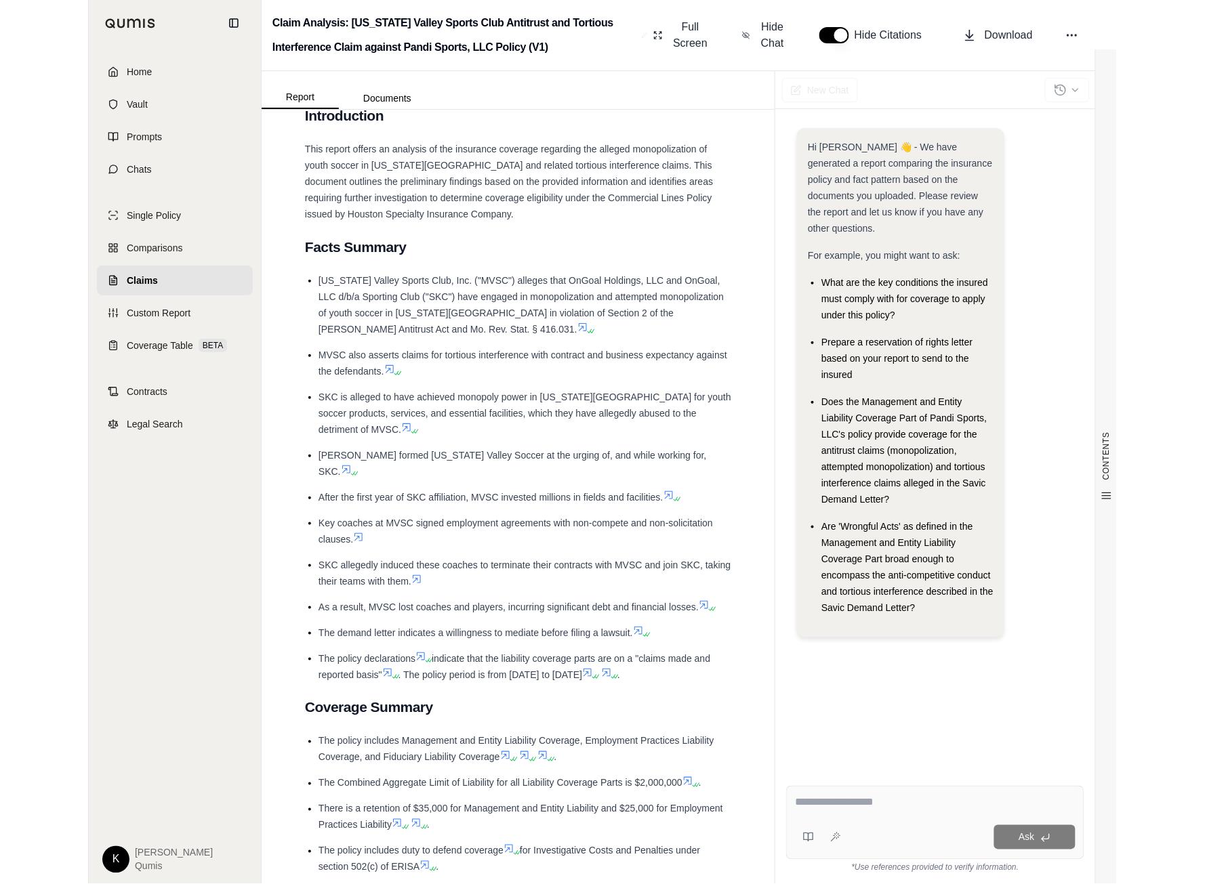
scroll to position [261, 0]
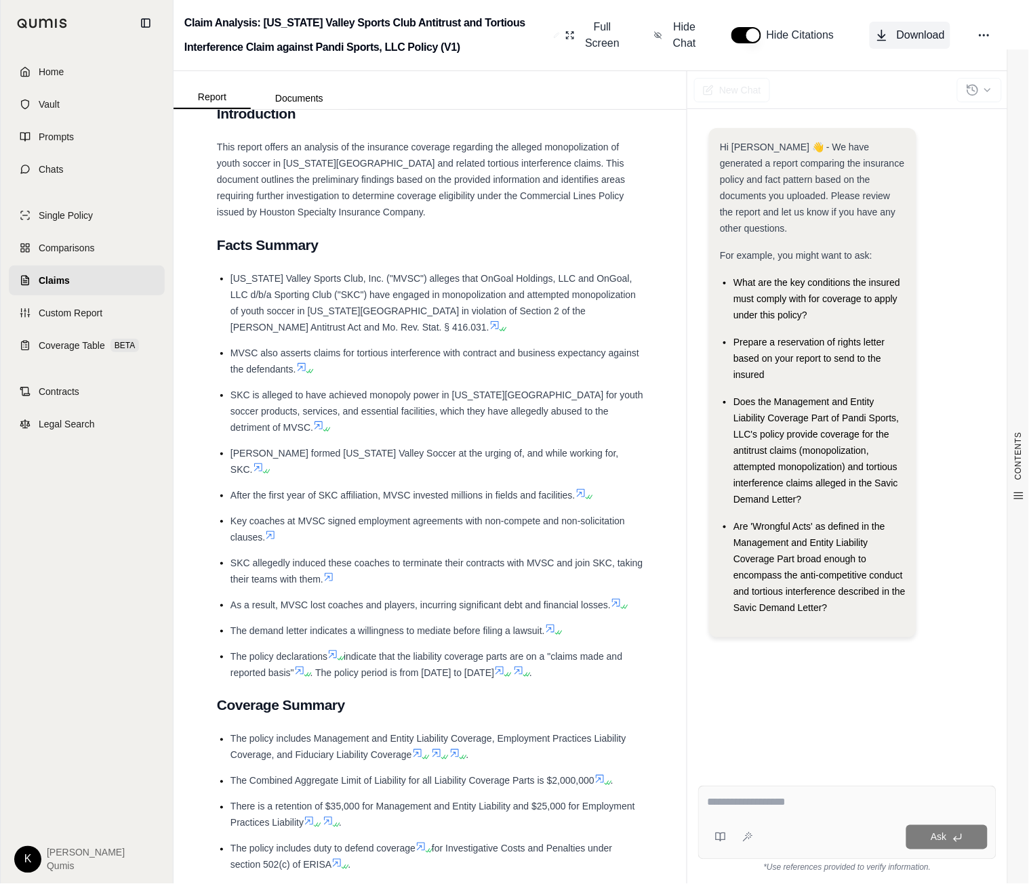
click at [919, 41] on span "Download" at bounding box center [920, 35] width 48 height 16
